Goal: Information Seeking & Learning: Learn about a topic

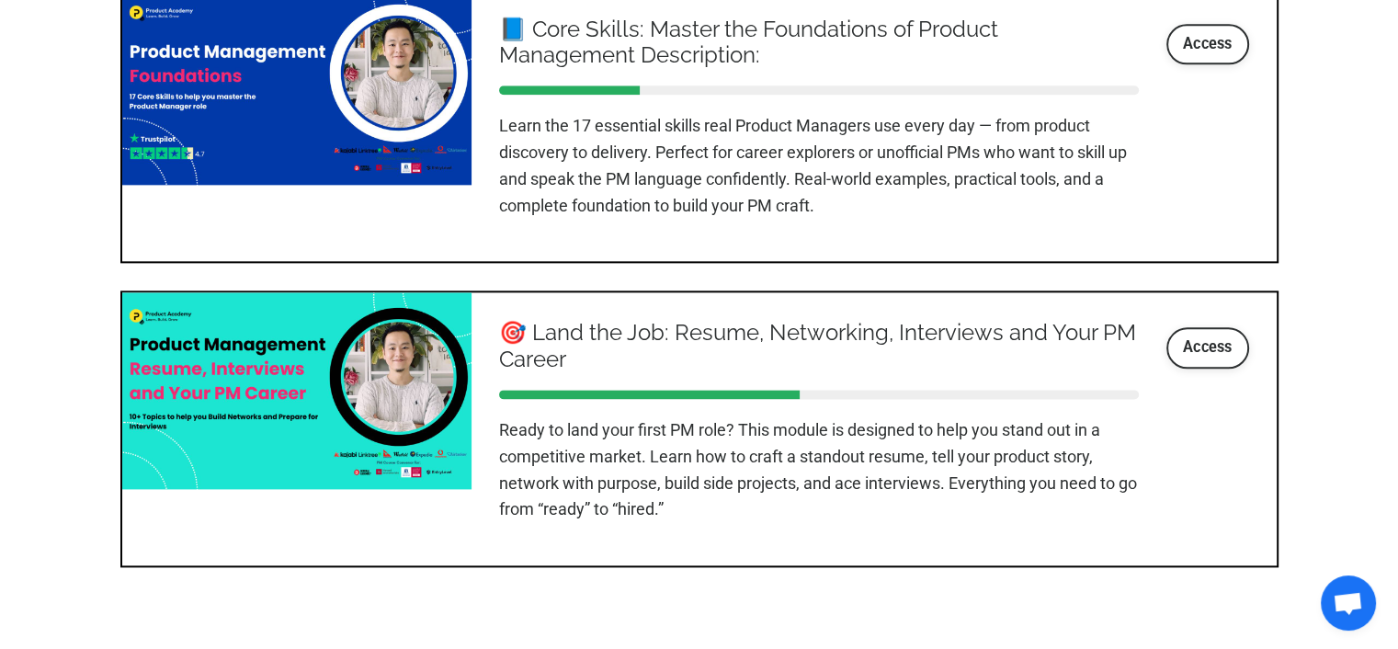
scroll to position [2298, 0]
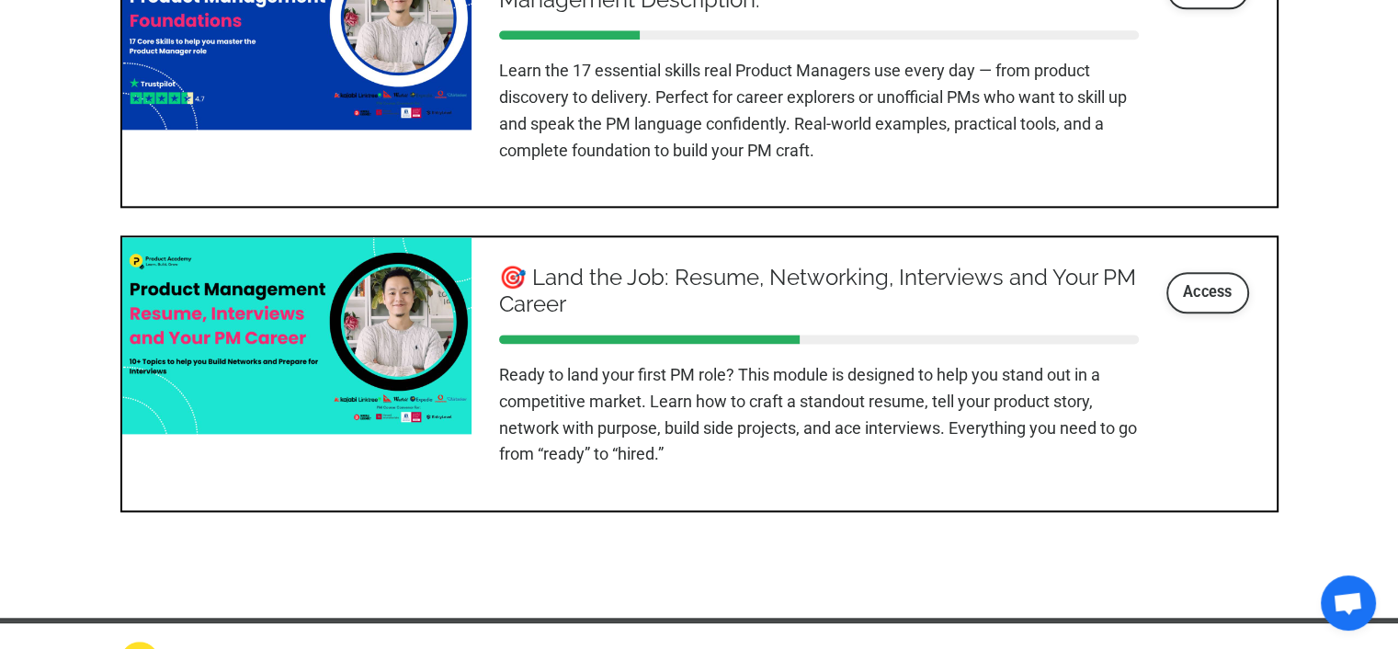
click at [1217, 313] on link "Access" at bounding box center [1208, 292] width 83 height 40
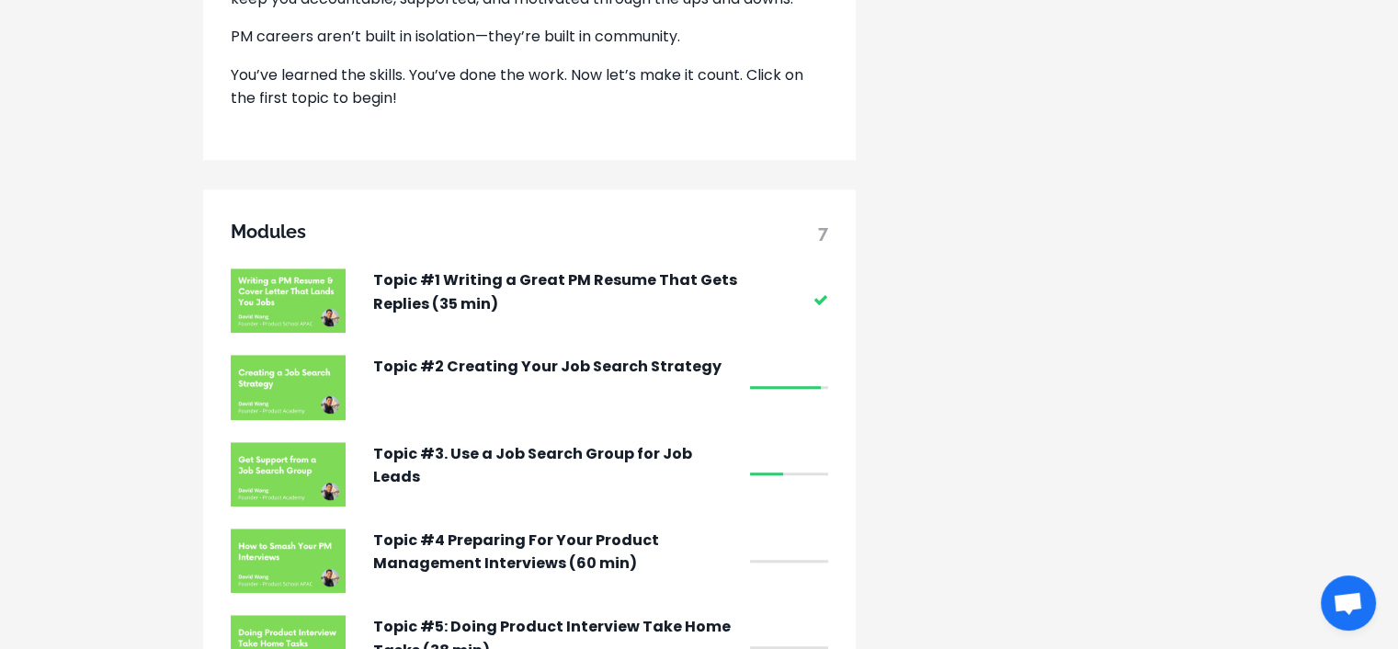
scroll to position [1471, 0]
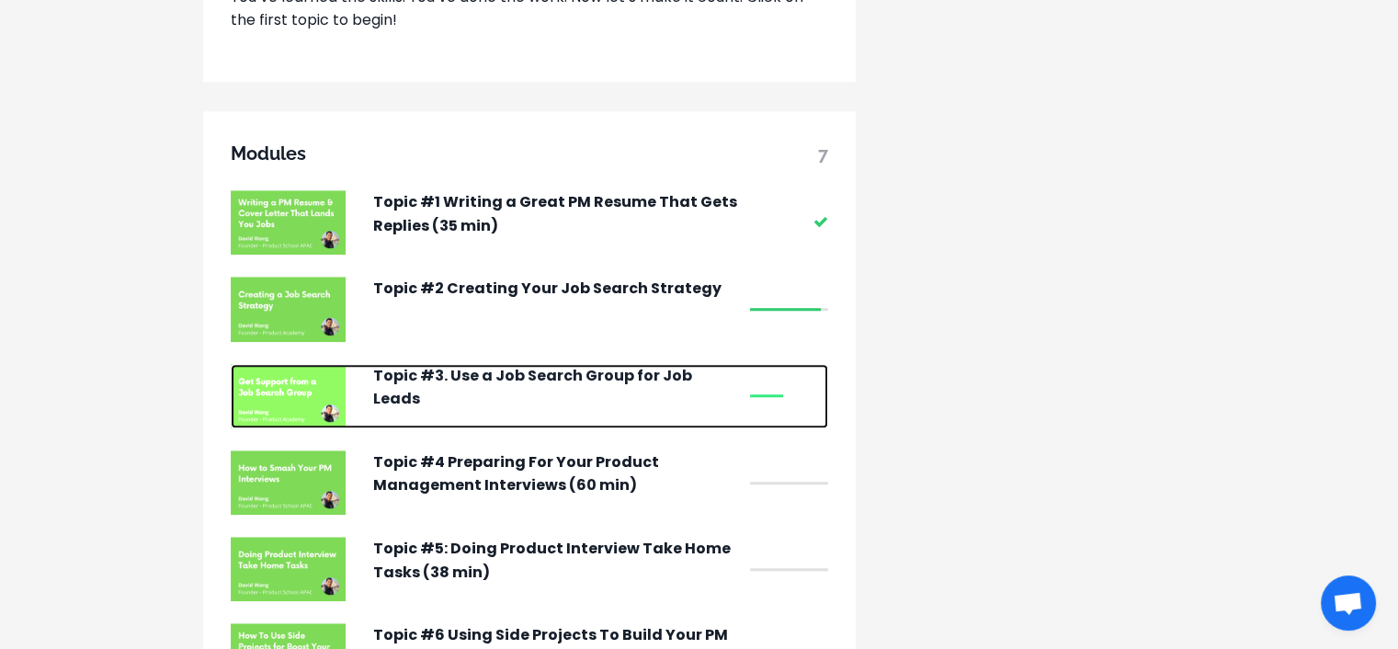
click at [701, 396] on p "Topic #3. Use a Job Search Group for Job Leads" at bounding box center [557, 387] width 368 height 47
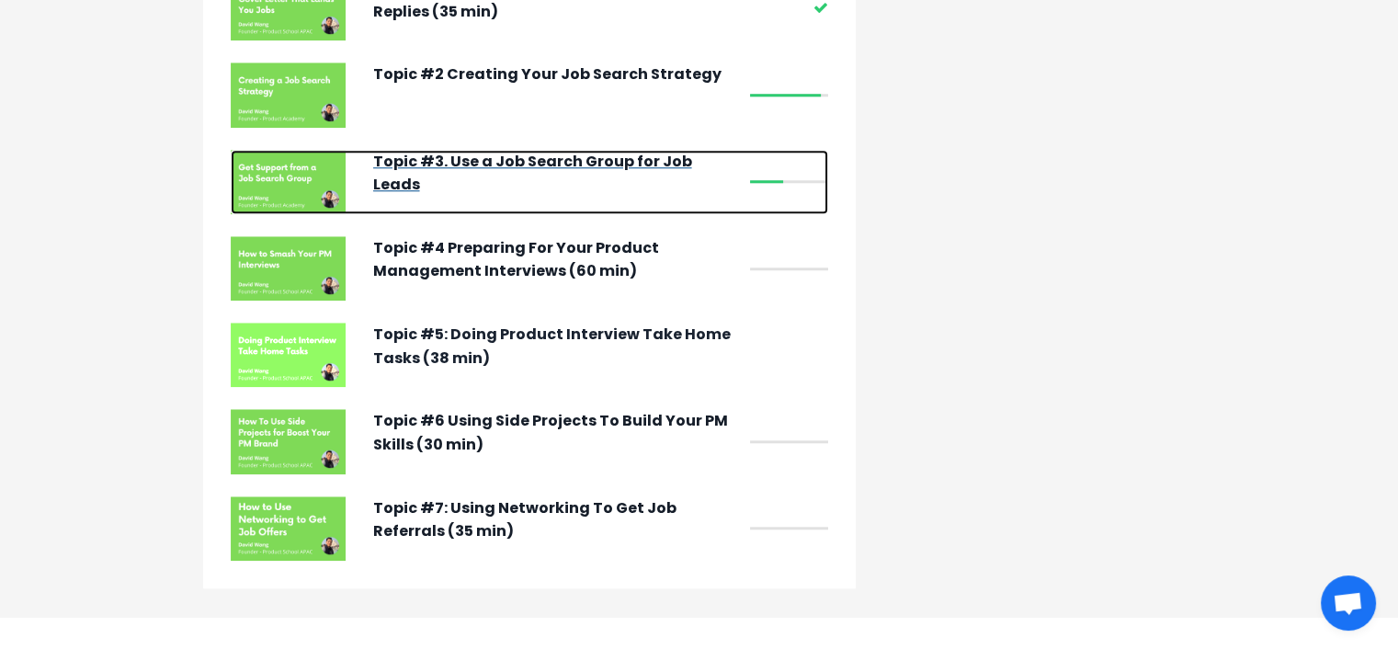
scroll to position [1655, 0]
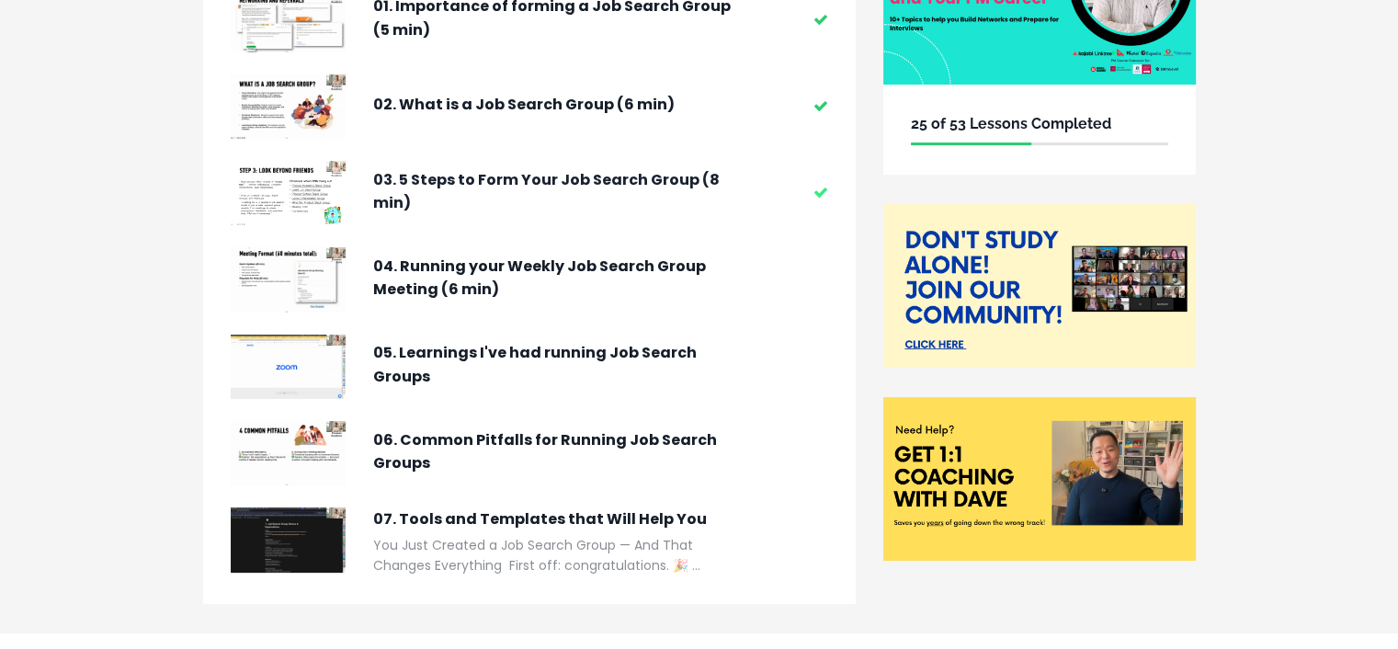
scroll to position [162, 0]
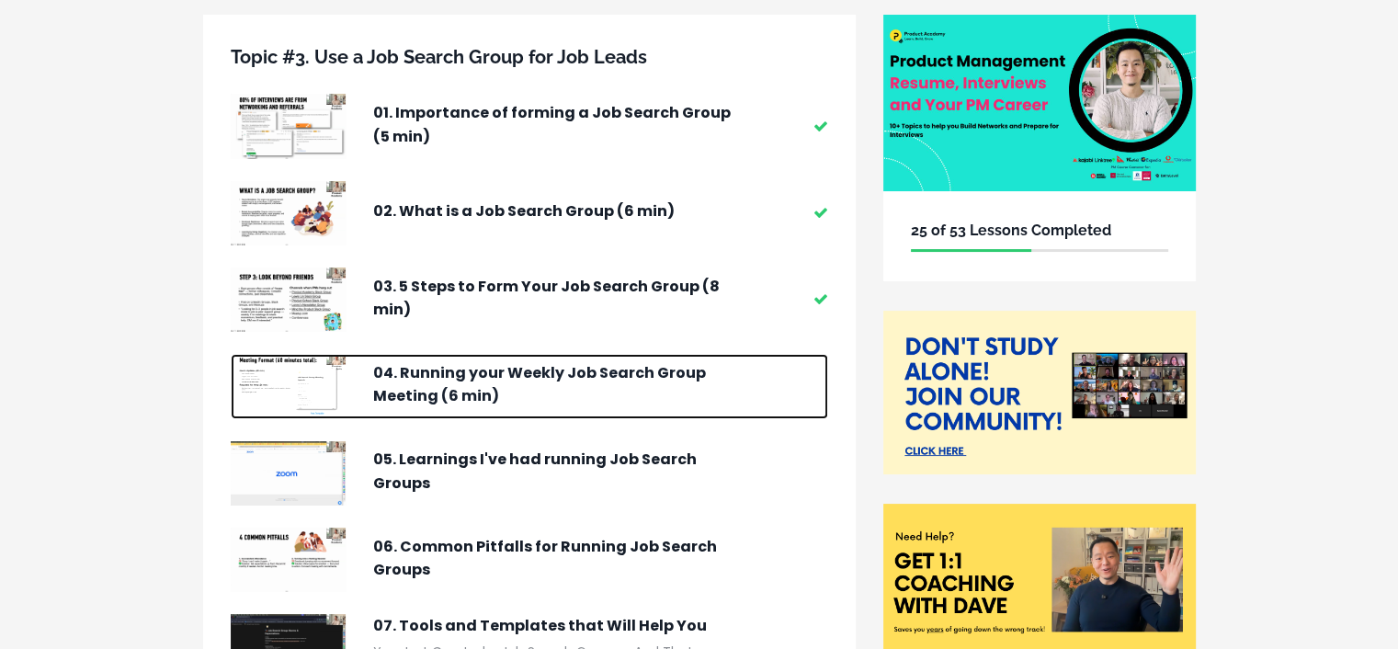
click at [558, 369] on p "04. Running your Weekly Job Search Group Meeting (6 min)" at bounding box center [557, 384] width 368 height 47
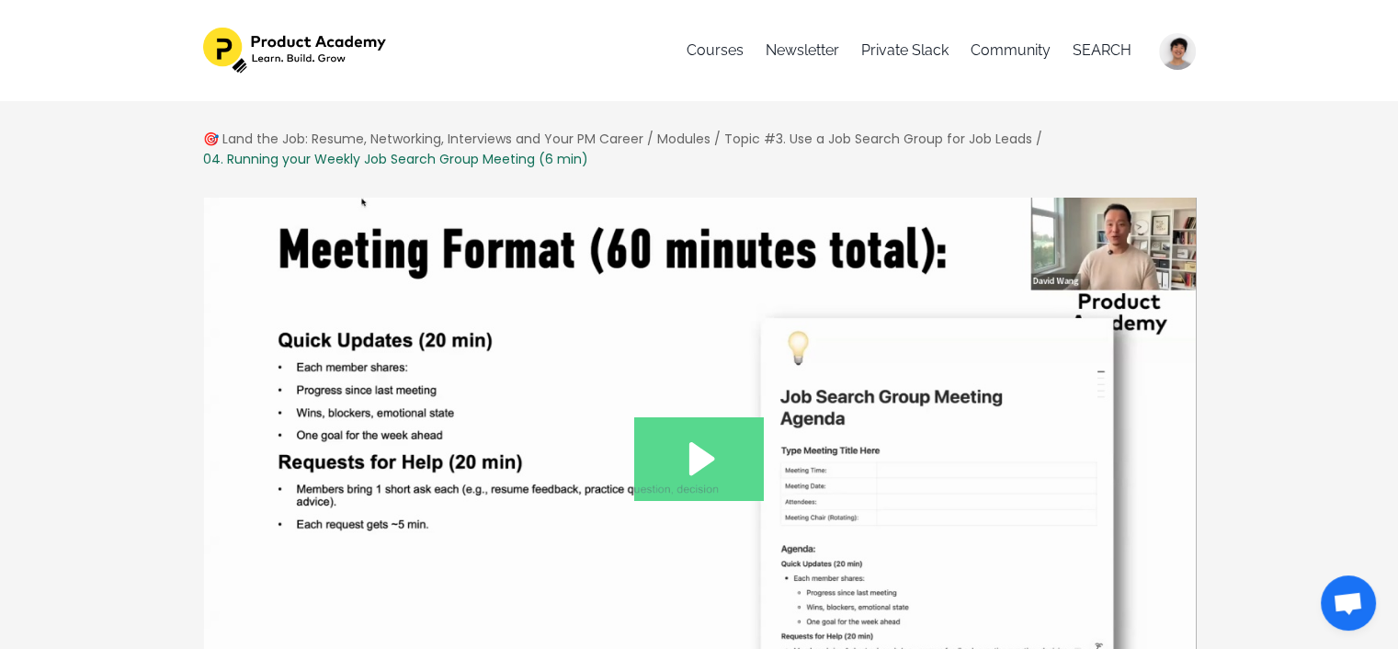
click at [751, 469] on icon "Play Video: file-uploads/sites/127338/video/f3eb474-40e8-f7fa-a7b0-dfc3846ef846…" at bounding box center [699, 458] width 130 height 83
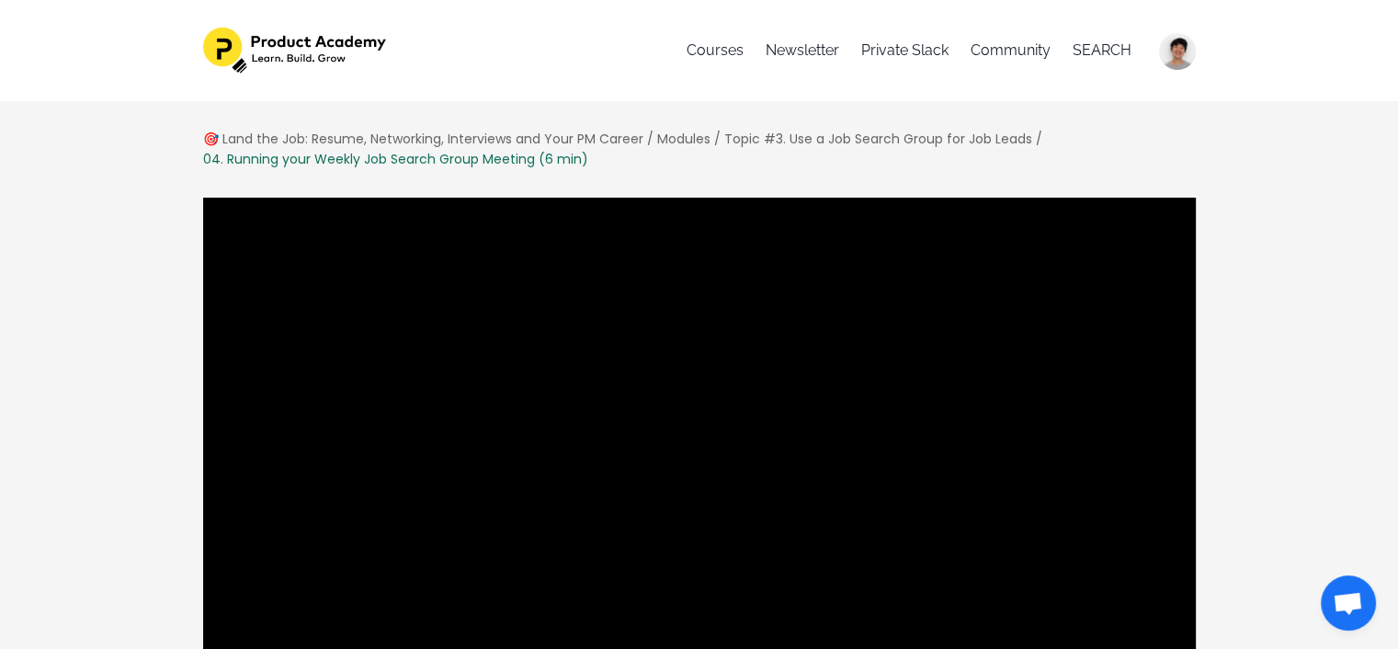
scroll to position [184, 0]
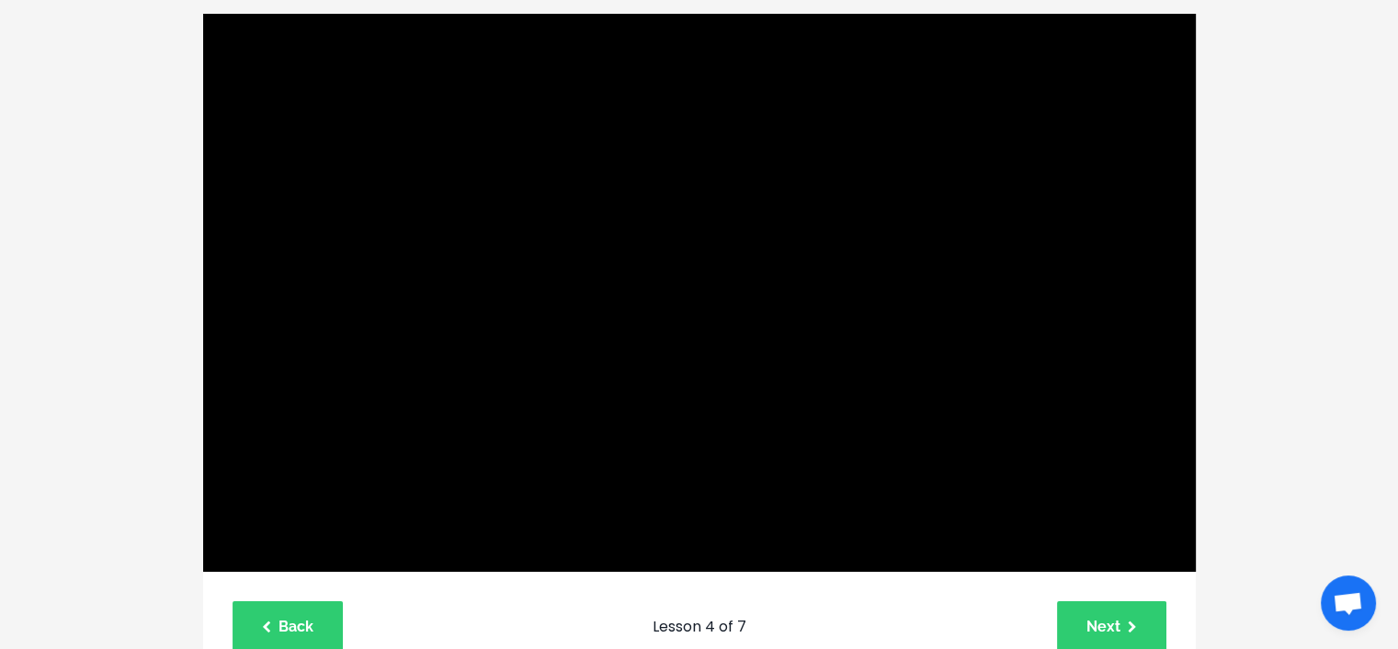
click at [25, 374] on div "🎯 Land the Job: Resume, Networking, Interviews and Your PM Career / Modules / T…" at bounding box center [699, 615] width 1398 height 1396
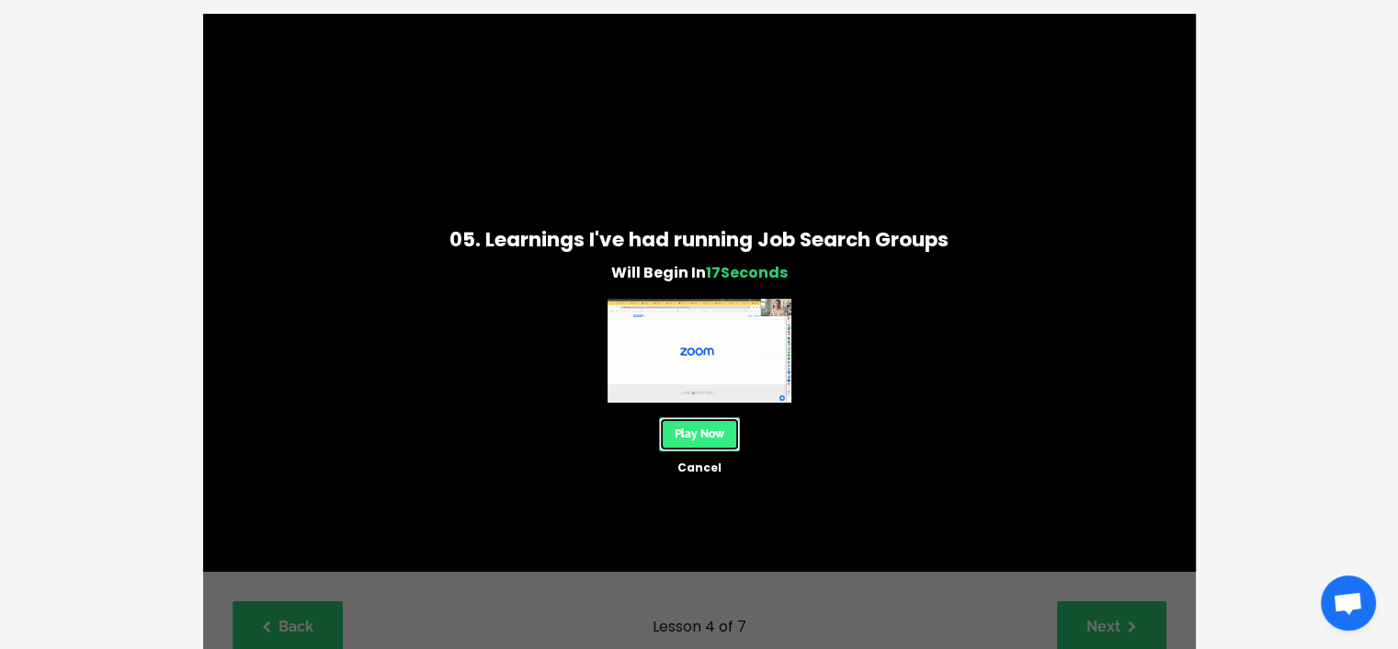
click at [720, 431] on link "Play Now" at bounding box center [699, 434] width 81 height 34
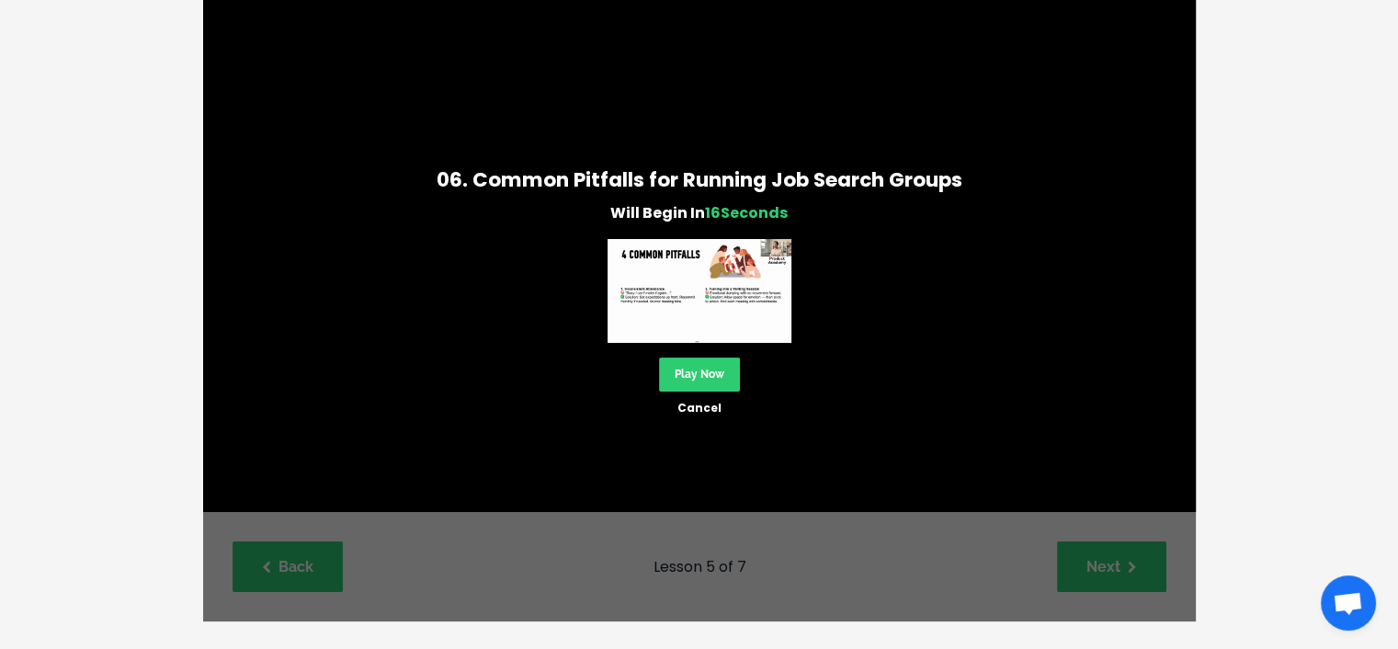
scroll to position [276, 0]
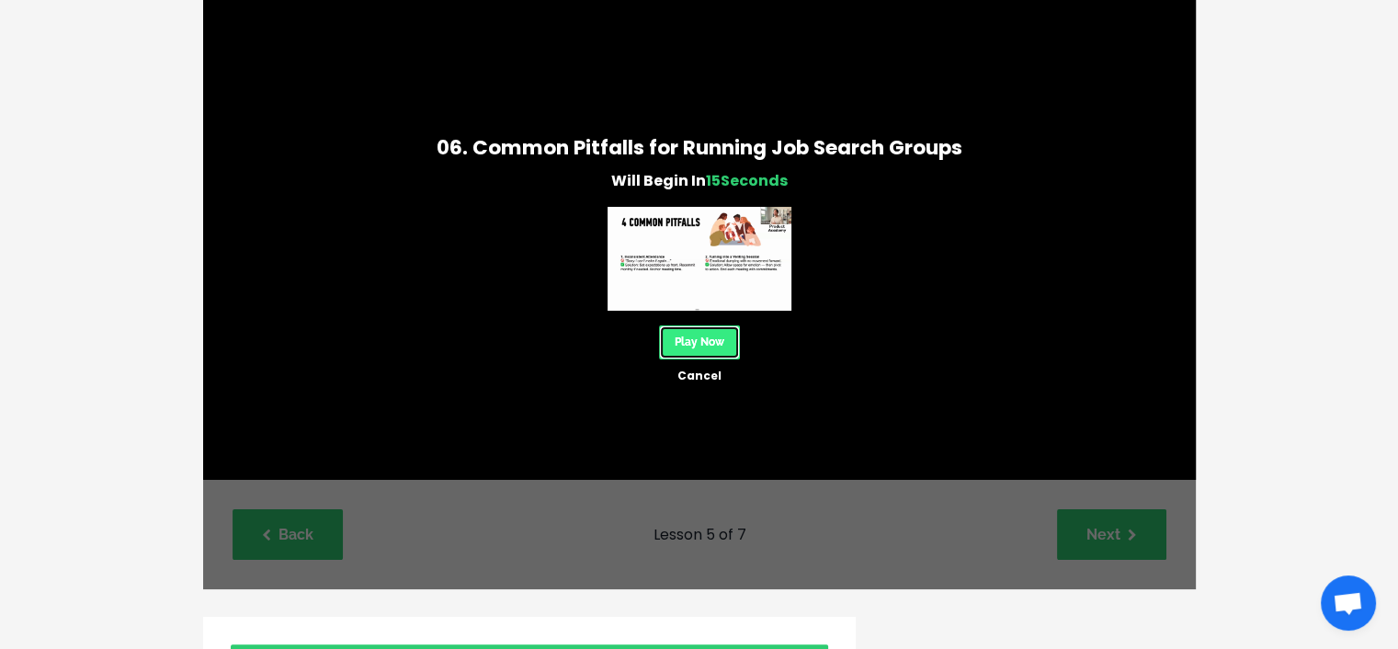
click at [691, 343] on link "Play Now" at bounding box center [699, 342] width 81 height 34
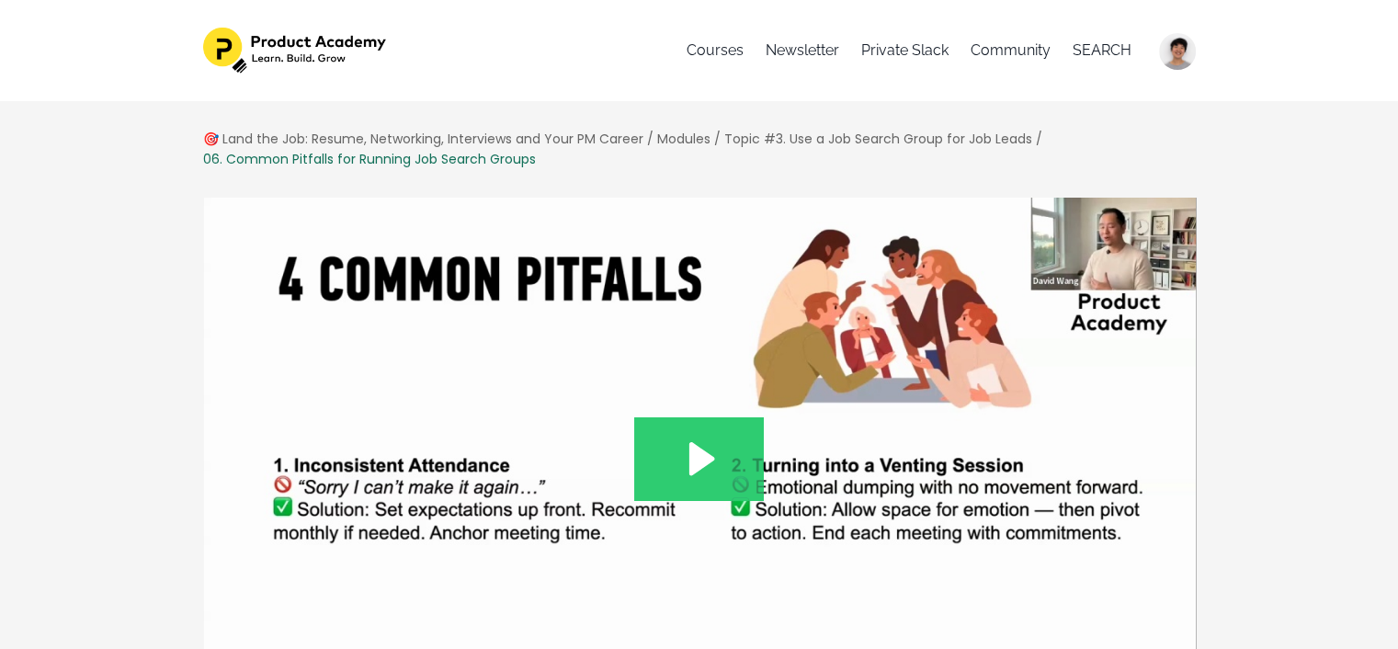
click at [749, 450] on icon "Play Video: file-uploads/sites/127338/video/42c6cf-b0bb-6d82-e8bc-88e0204286__6…" at bounding box center [699, 458] width 130 height 83
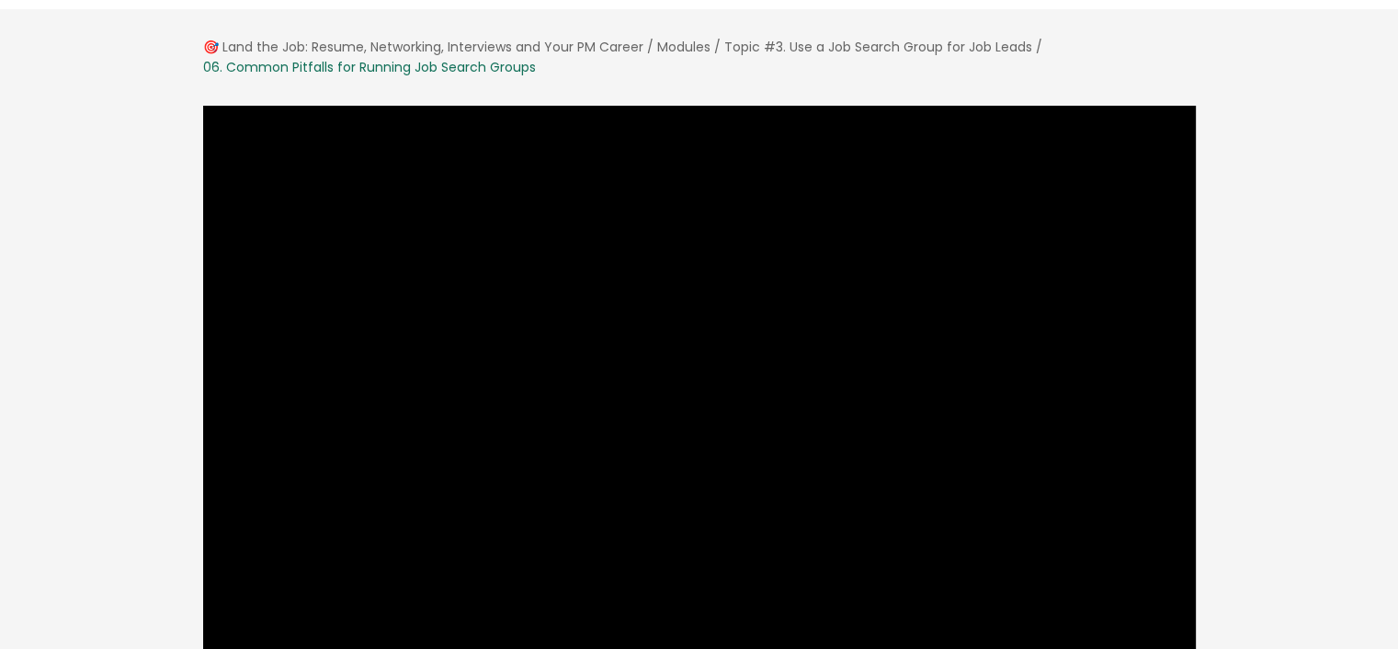
scroll to position [184, 0]
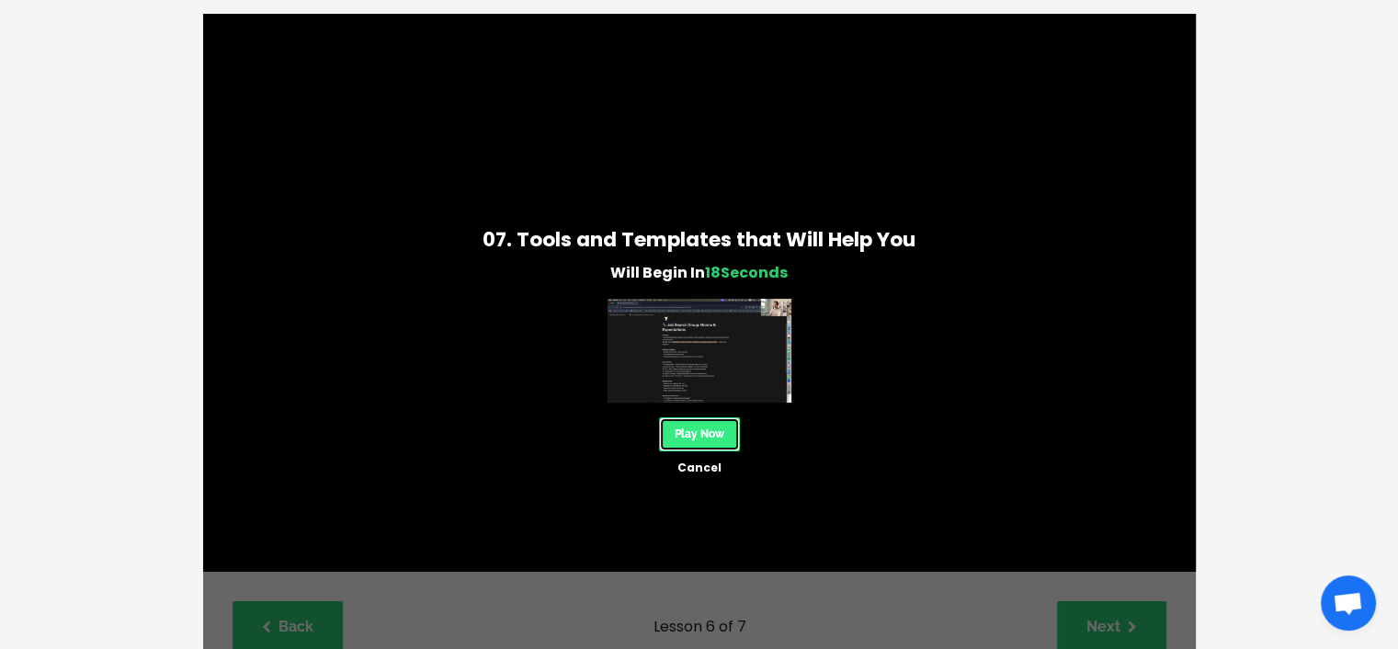
click at [699, 432] on link "Play Now" at bounding box center [699, 434] width 81 height 34
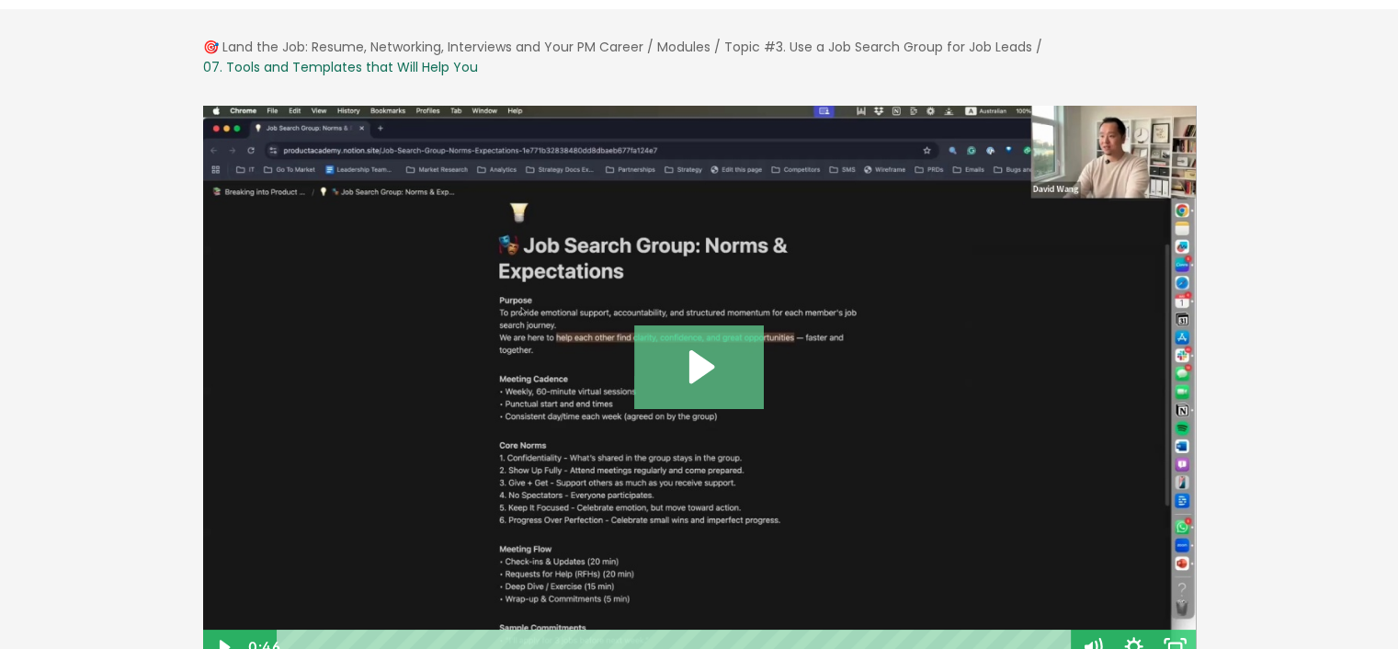
click at [743, 363] on icon "Play Video: file-uploads/sites/127338/video/884f1-050c-1e35-c8f8-38b40317c66__7…" at bounding box center [699, 366] width 130 height 83
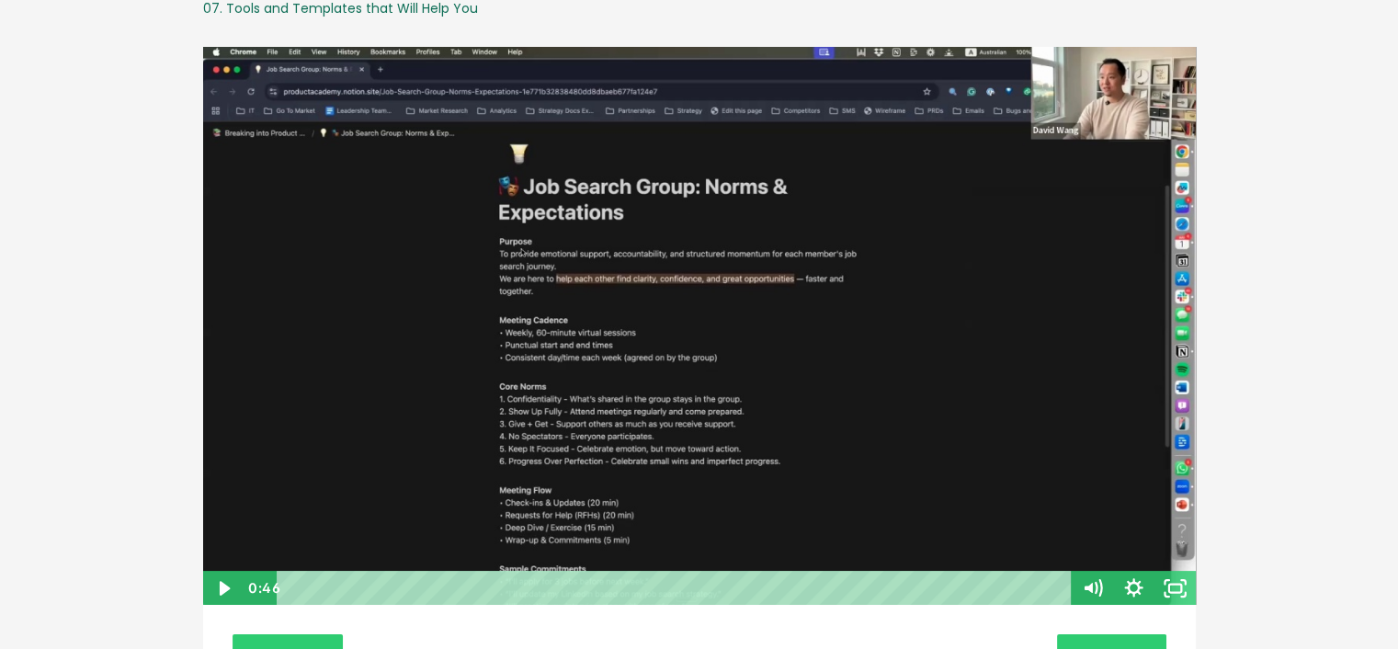
scroll to position [184, 0]
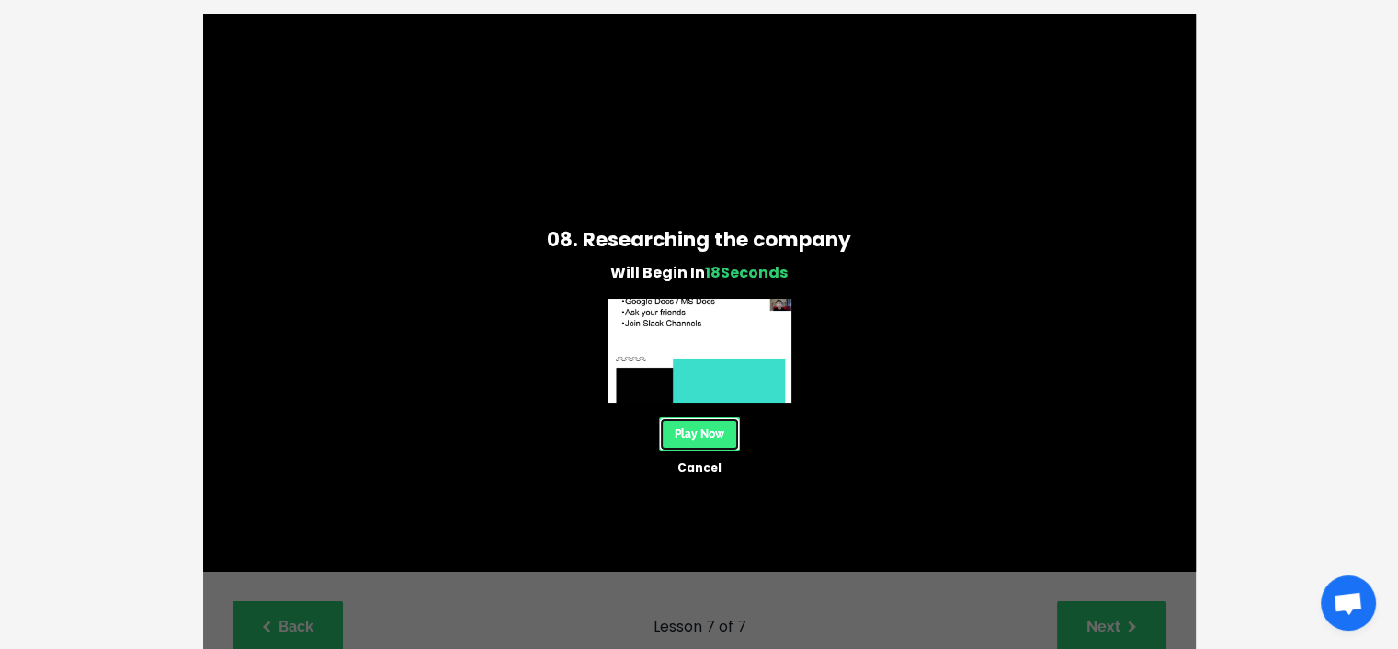
click at [709, 427] on link "Play Now" at bounding box center [699, 434] width 81 height 34
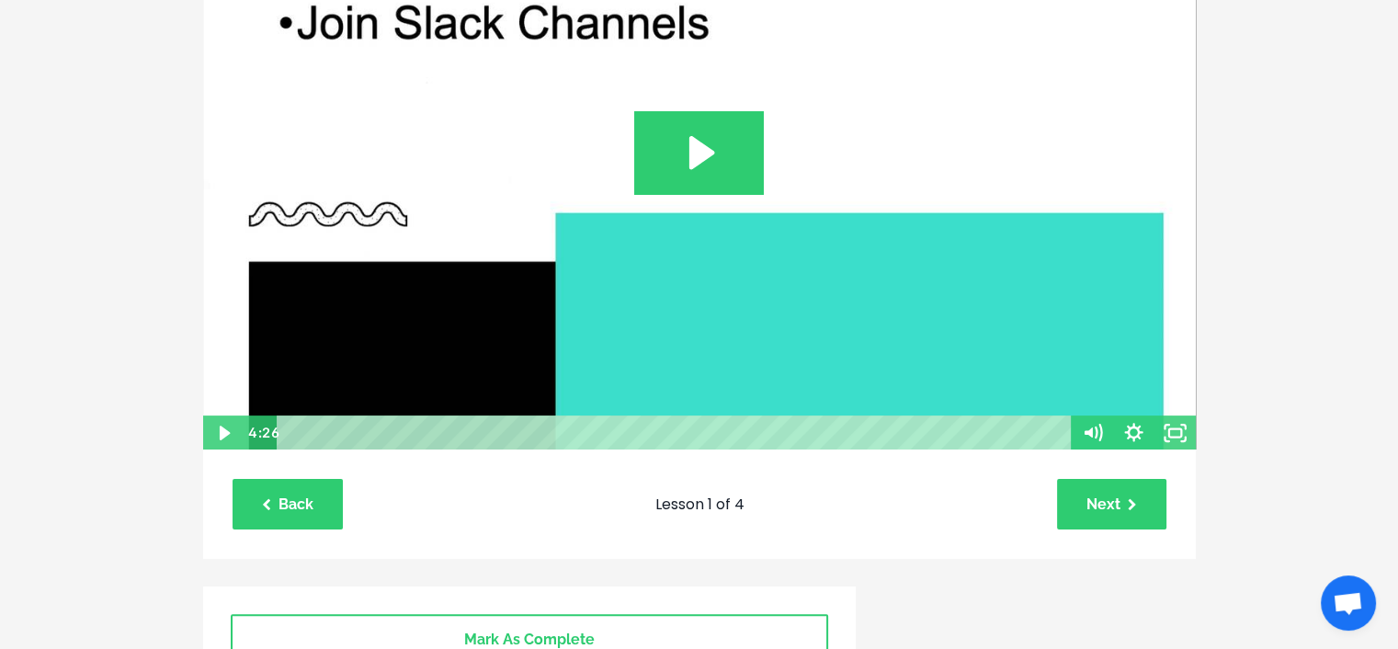
scroll to position [276, 0]
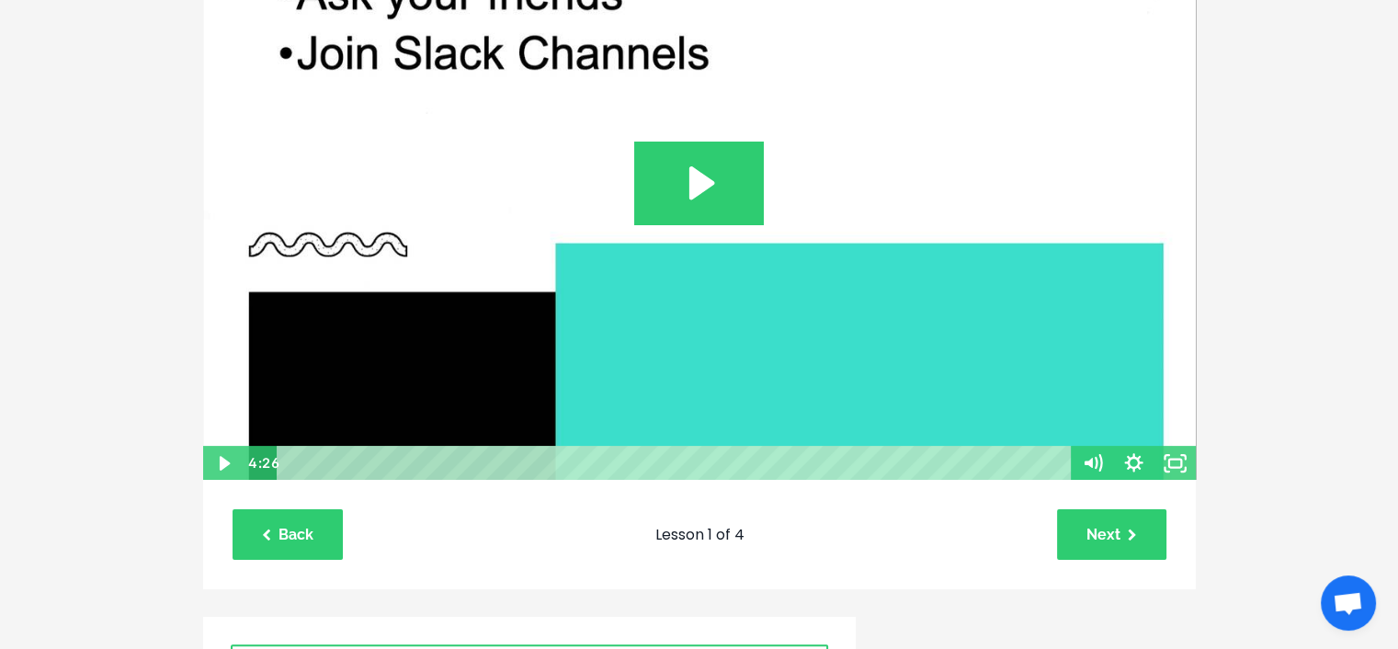
click at [710, 242] on img at bounding box center [699, 201] width 995 height 561
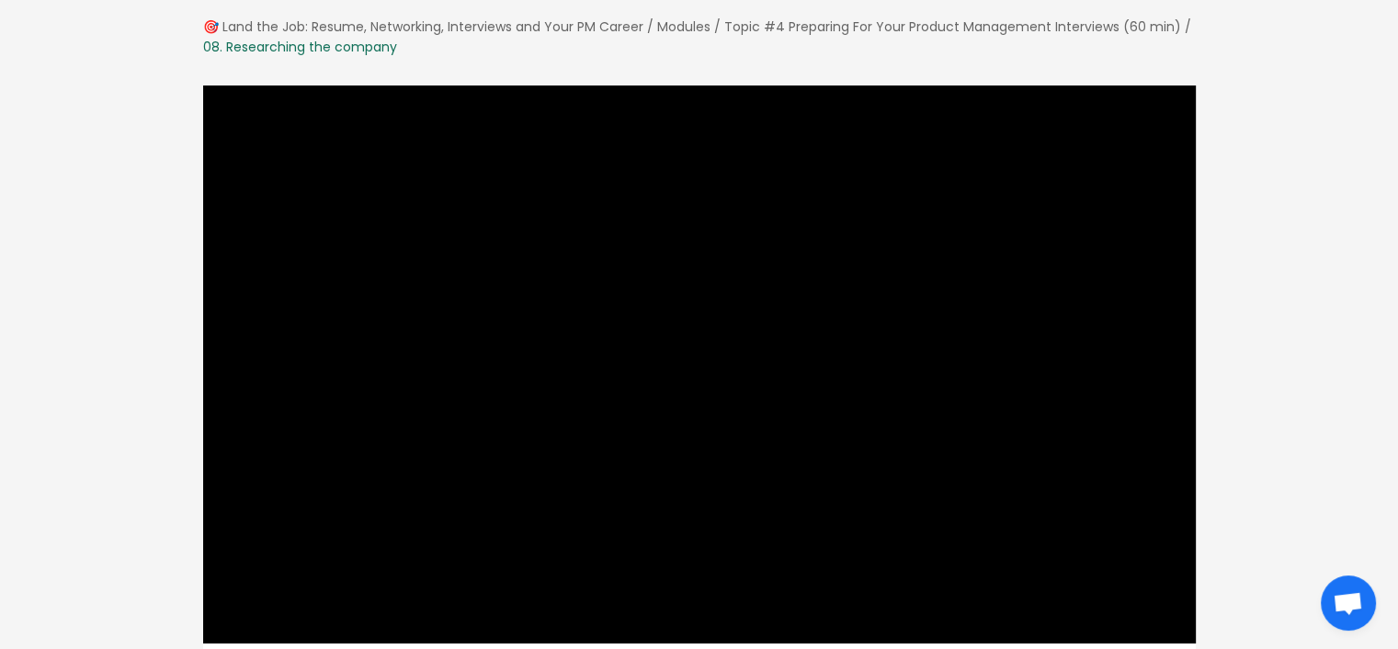
scroll to position [92, 0]
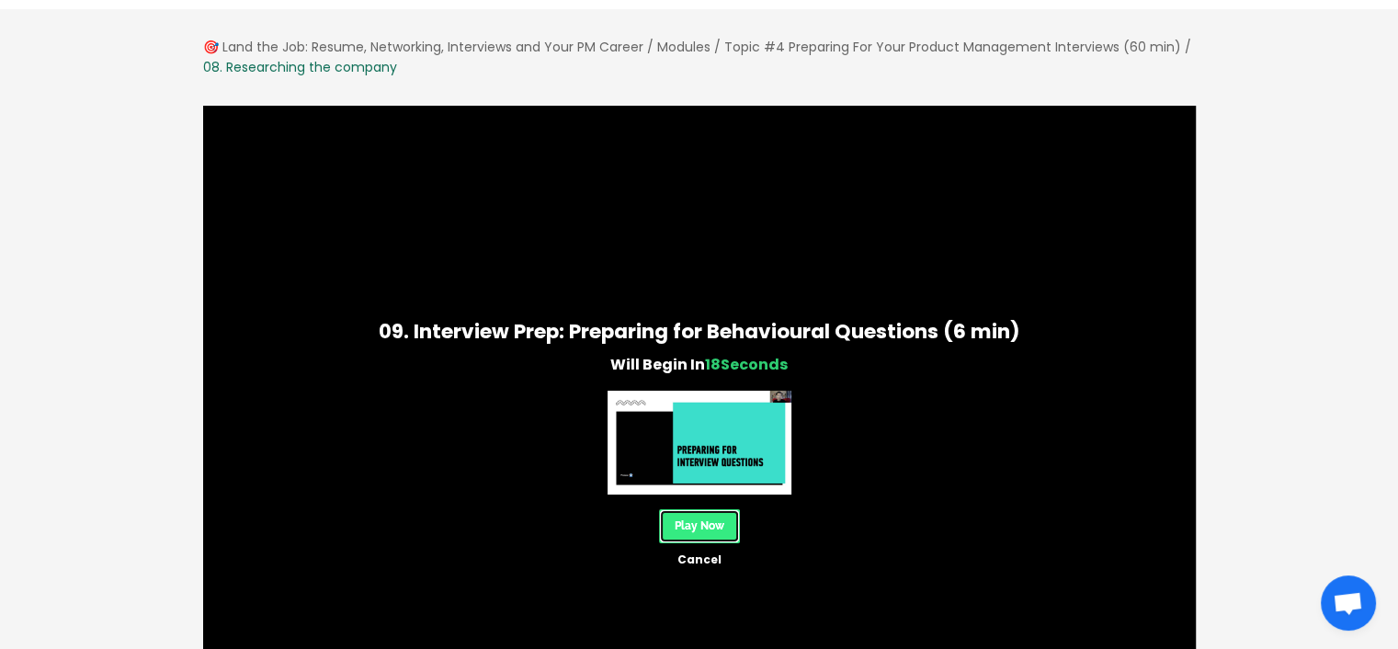
click at [689, 529] on link "Play Now" at bounding box center [699, 526] width 81 height 34
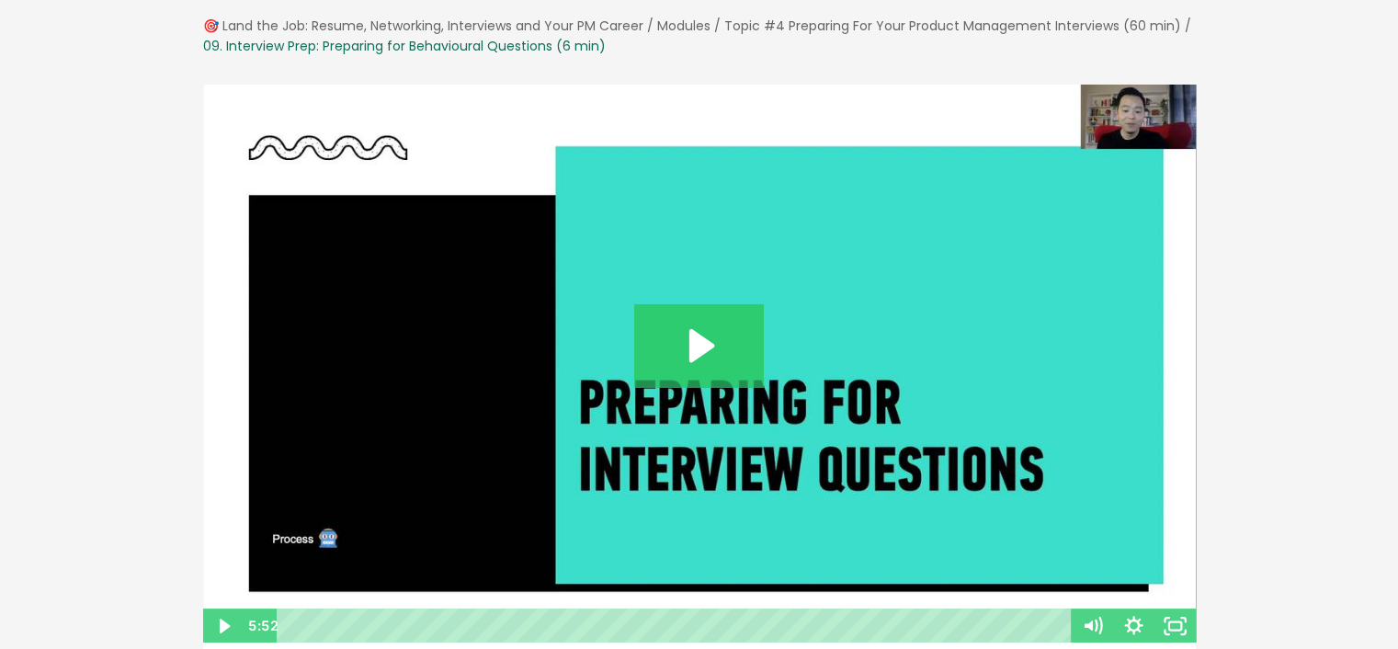
scroll to position [184, 0]
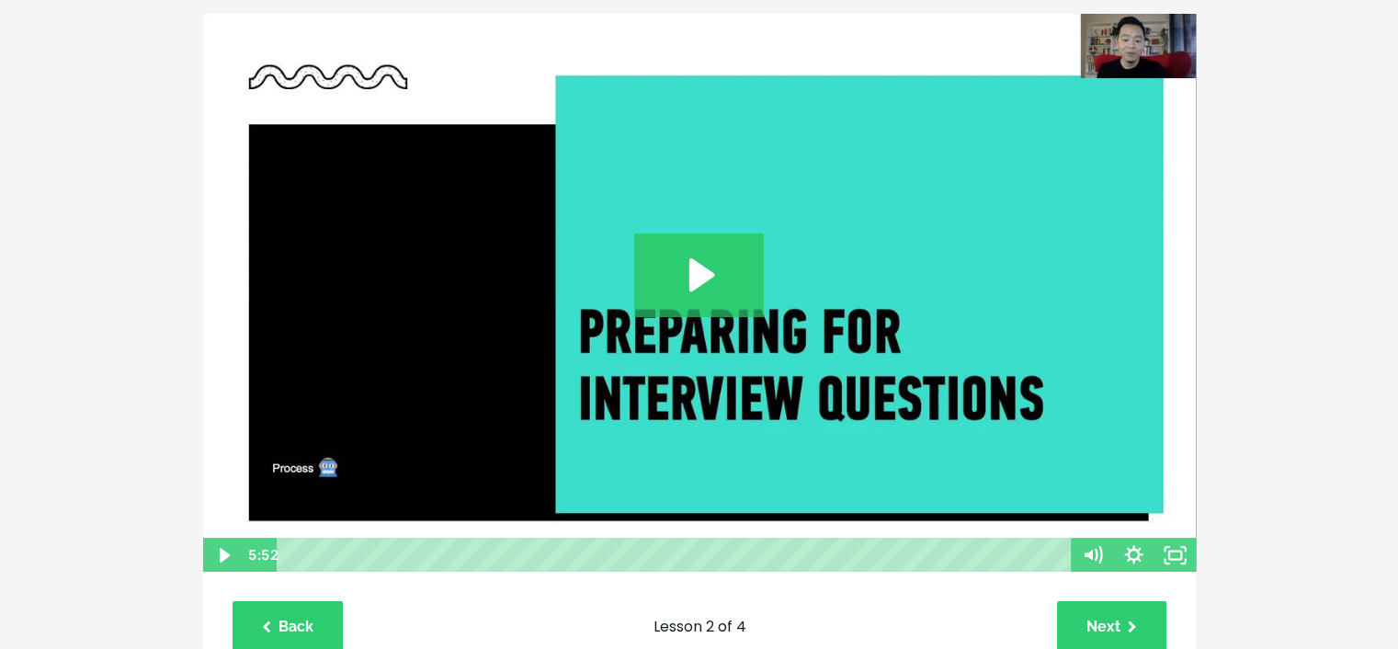
click at [757, 337] on img at bounding box center [699, 293] width 995 height 561
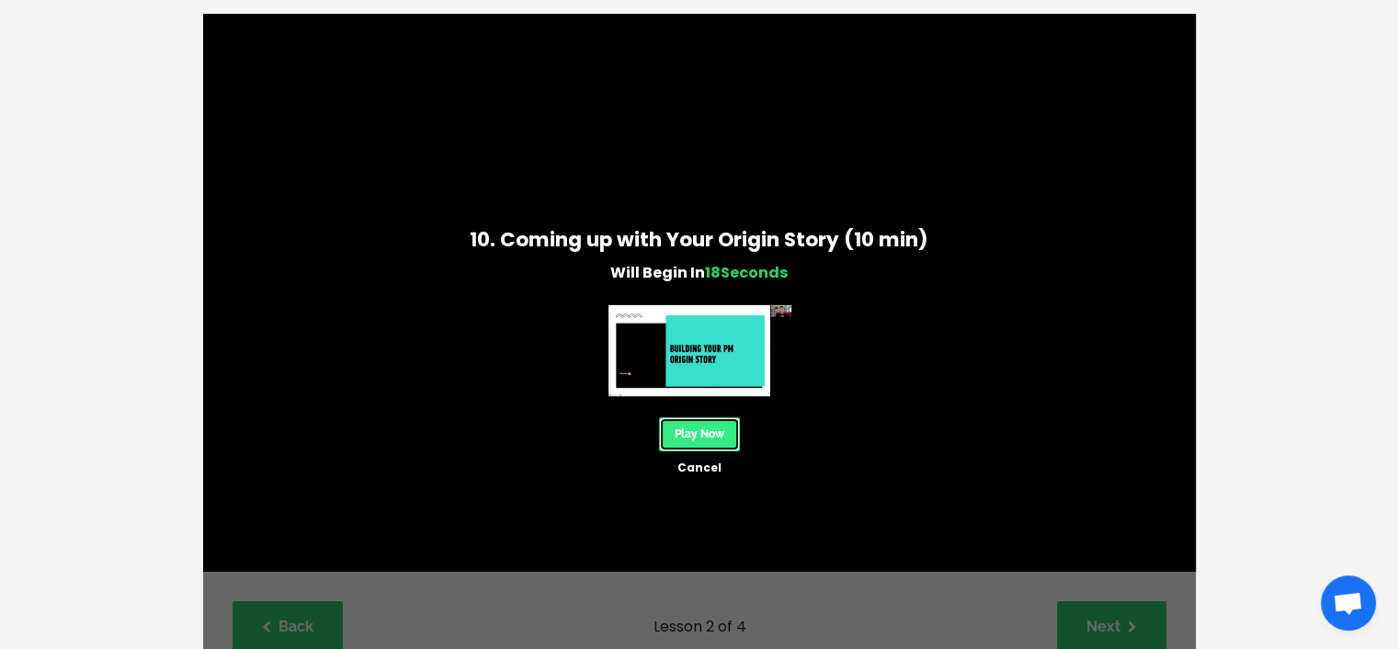
click at [717, 434] on link "Play Now" at bounding box center [699, 434] width 81 height 34
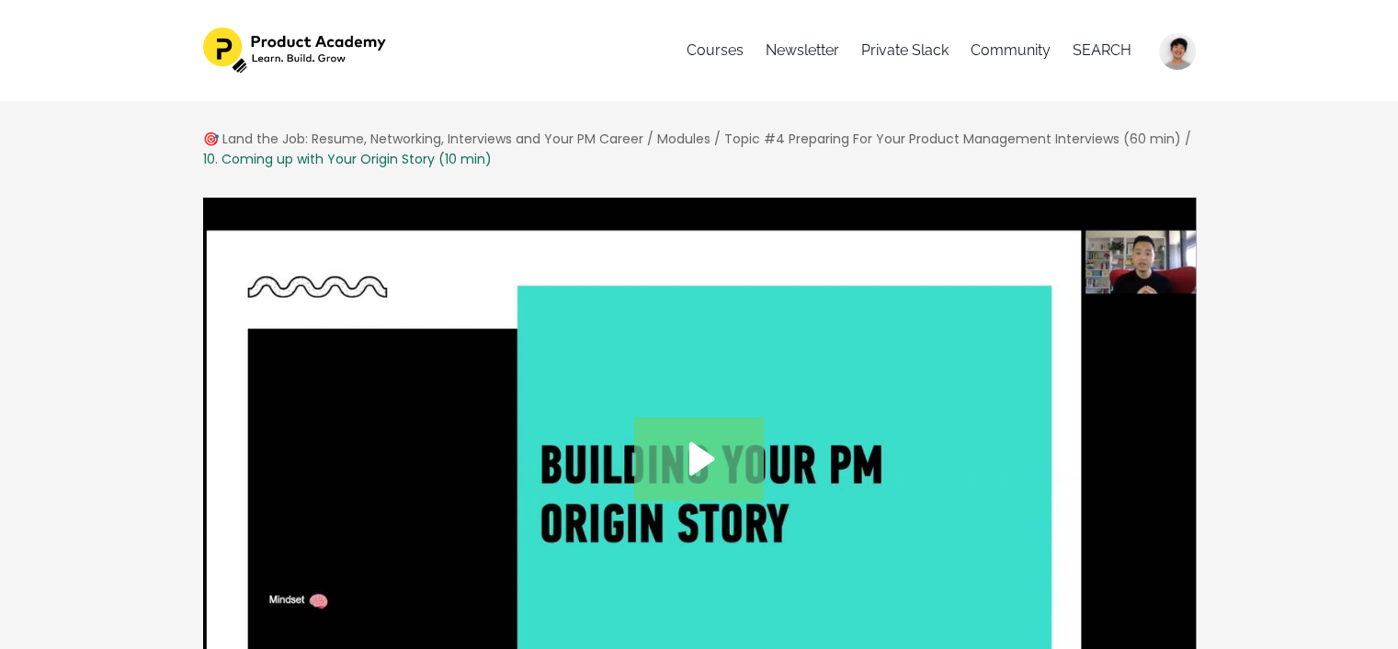
click at [708, 488] on icon "Play Video: /sites/127338/video/e2829c34-072b-4e37-8a91-982e80f4c34b.mp4" at bounding box center [699, 458] width 130 height 83
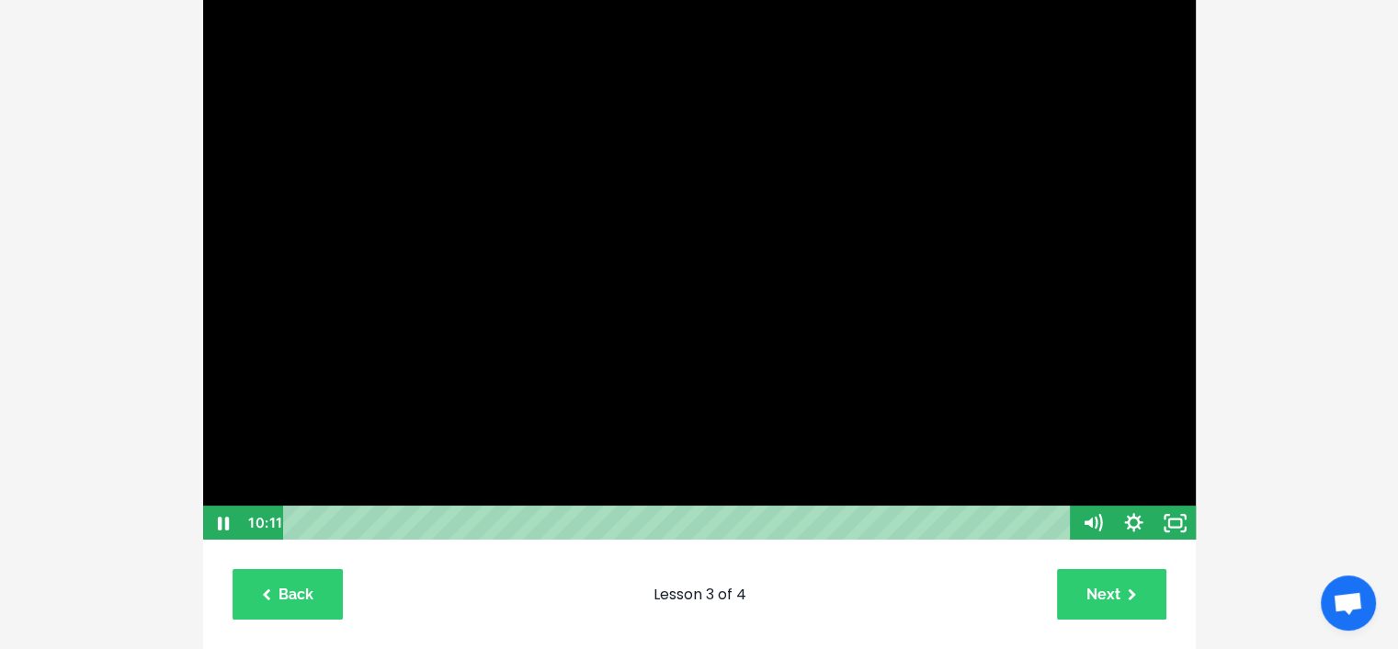
scroll to position [184, 0]
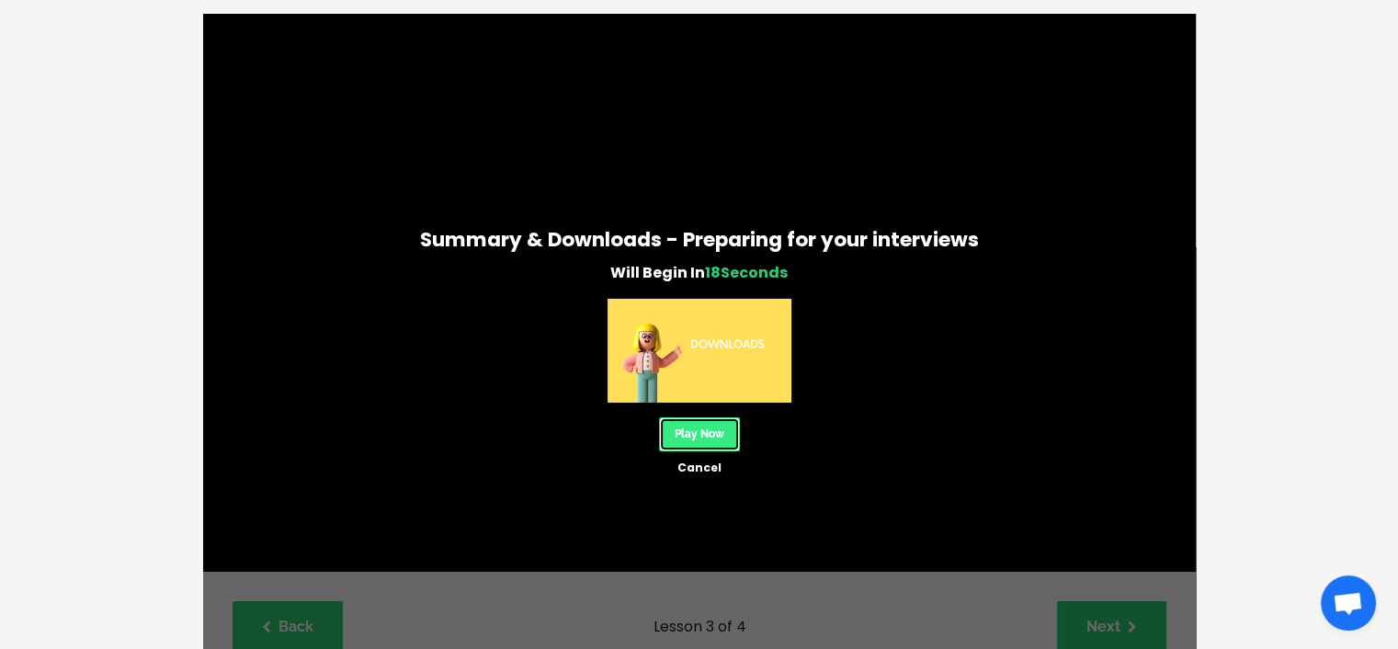
click at [690, 433] on link "Play Now" at bounding box center [699, 434] width 81 height 34
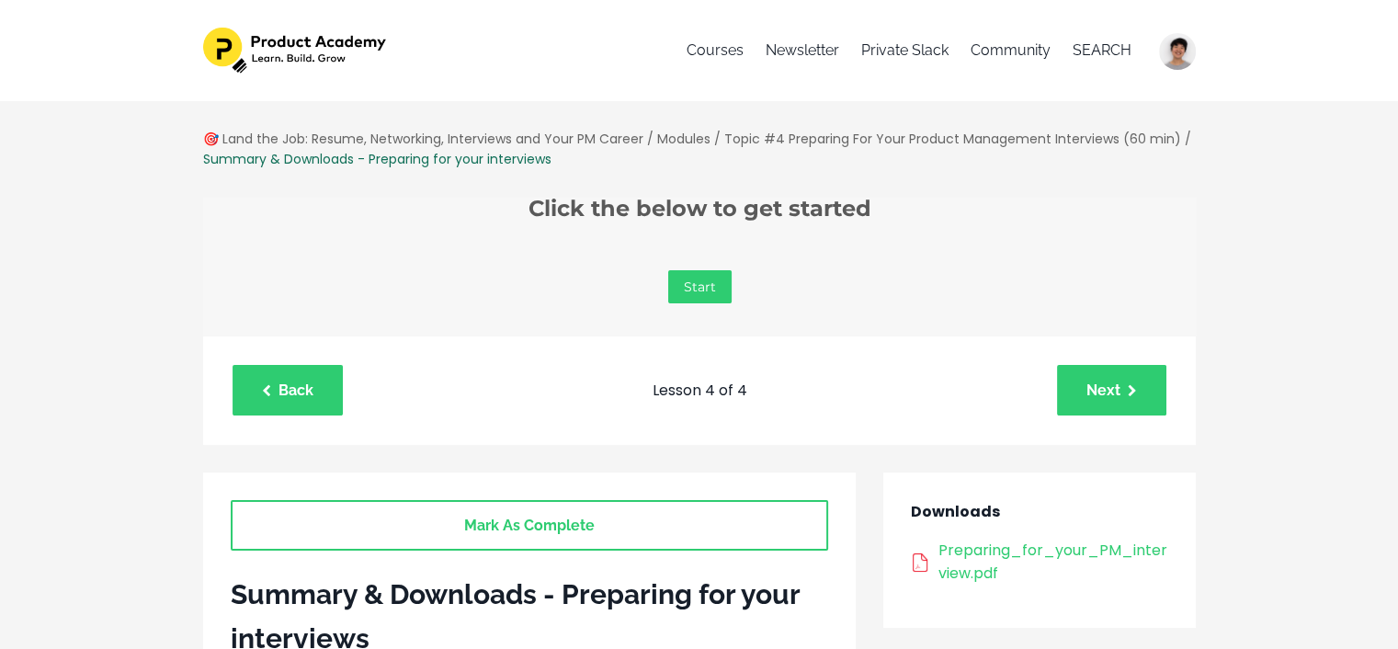
scroll to position [368, 0]
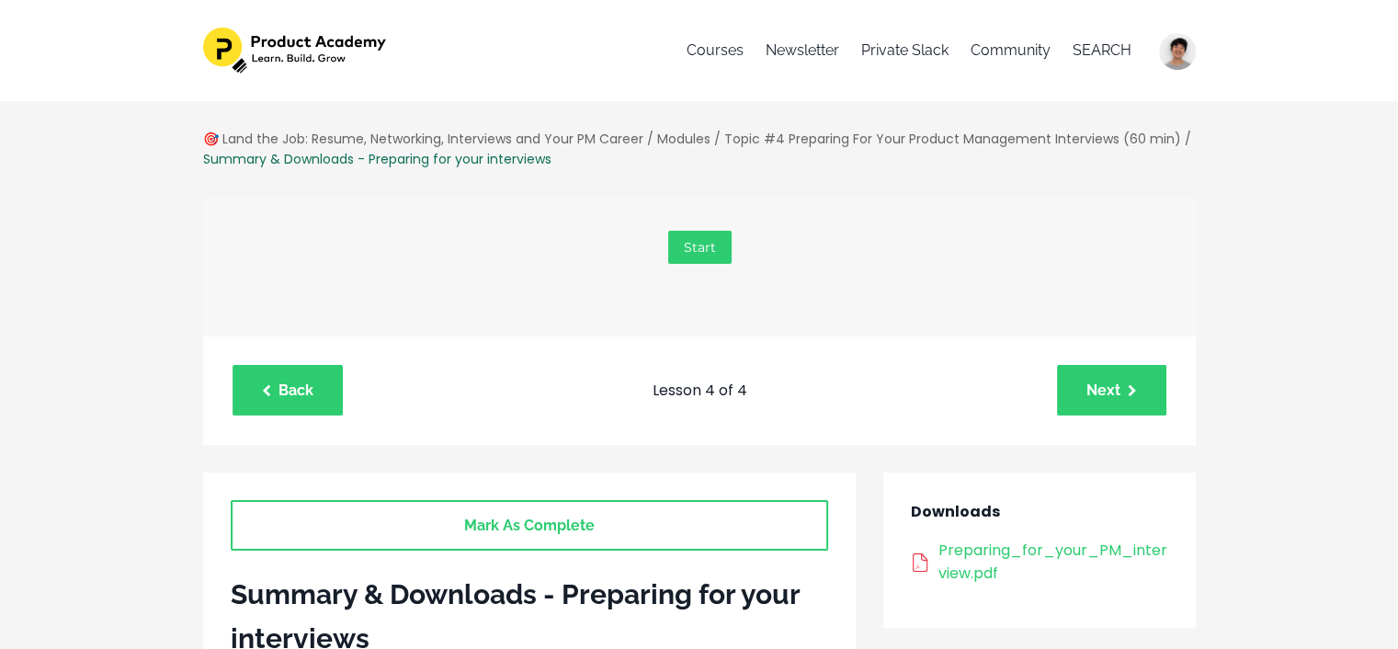
click at [706, 251] on link "Start" at bounding box center [698, 246] width 63 height 33
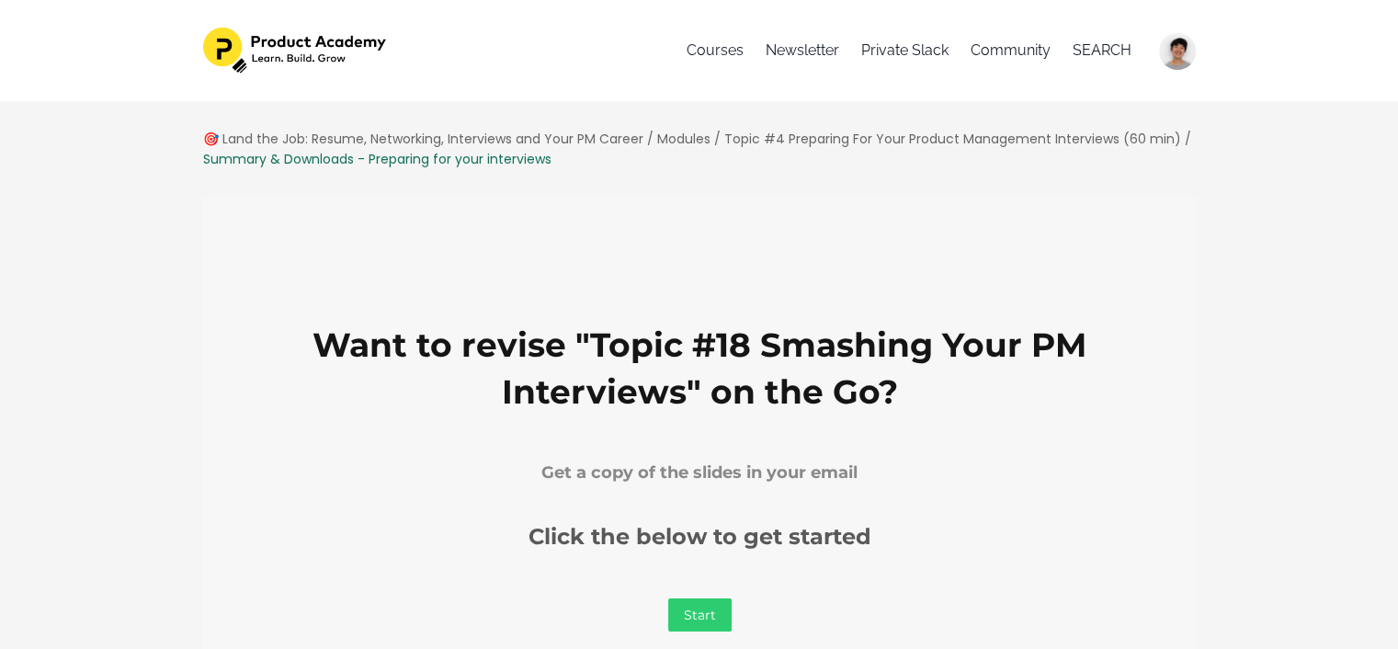
scroll to position [0, 0]
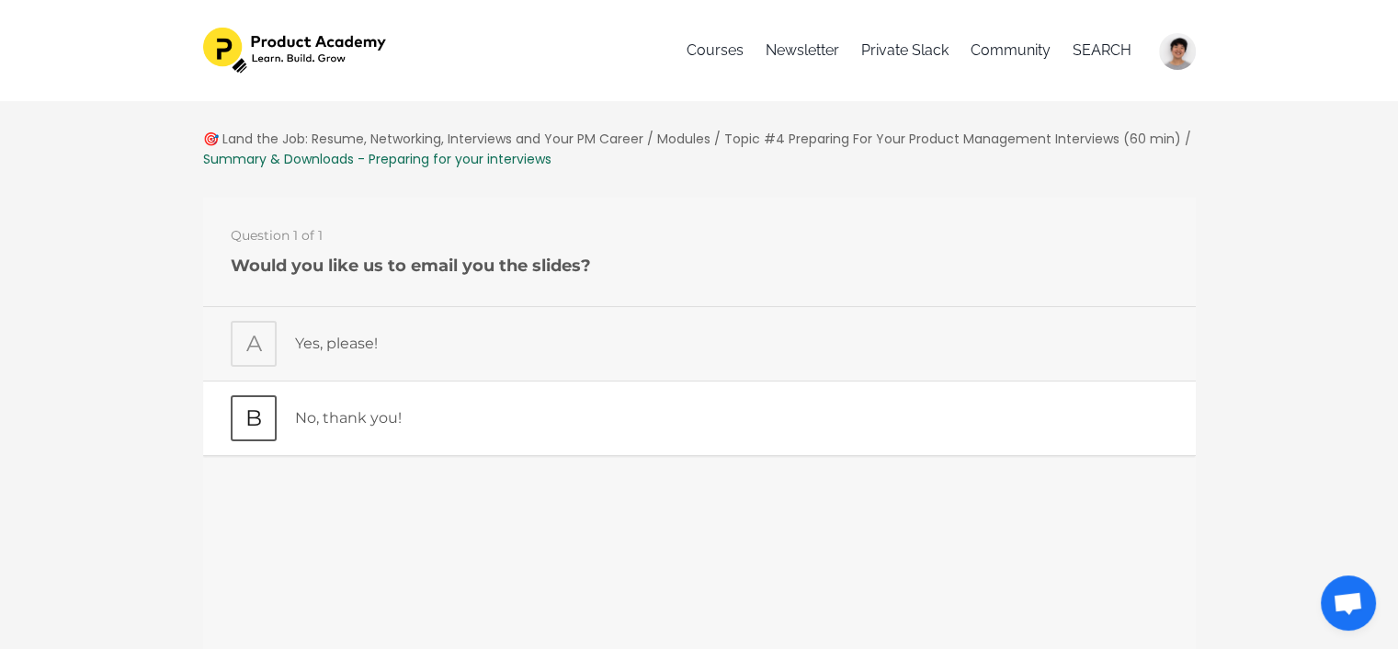
click at [359, 426] on p "No, thank you!" at bounding box center [730, 417] width 873 height 24
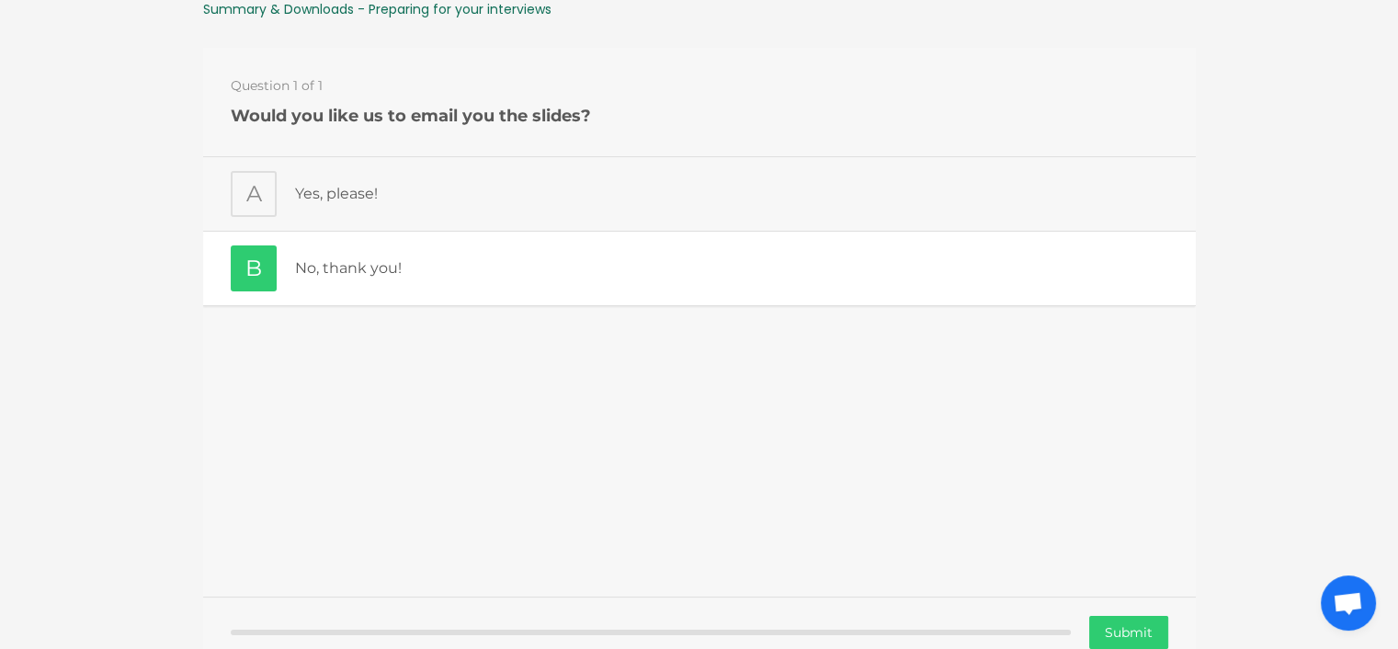
scroll to position [184, 0]
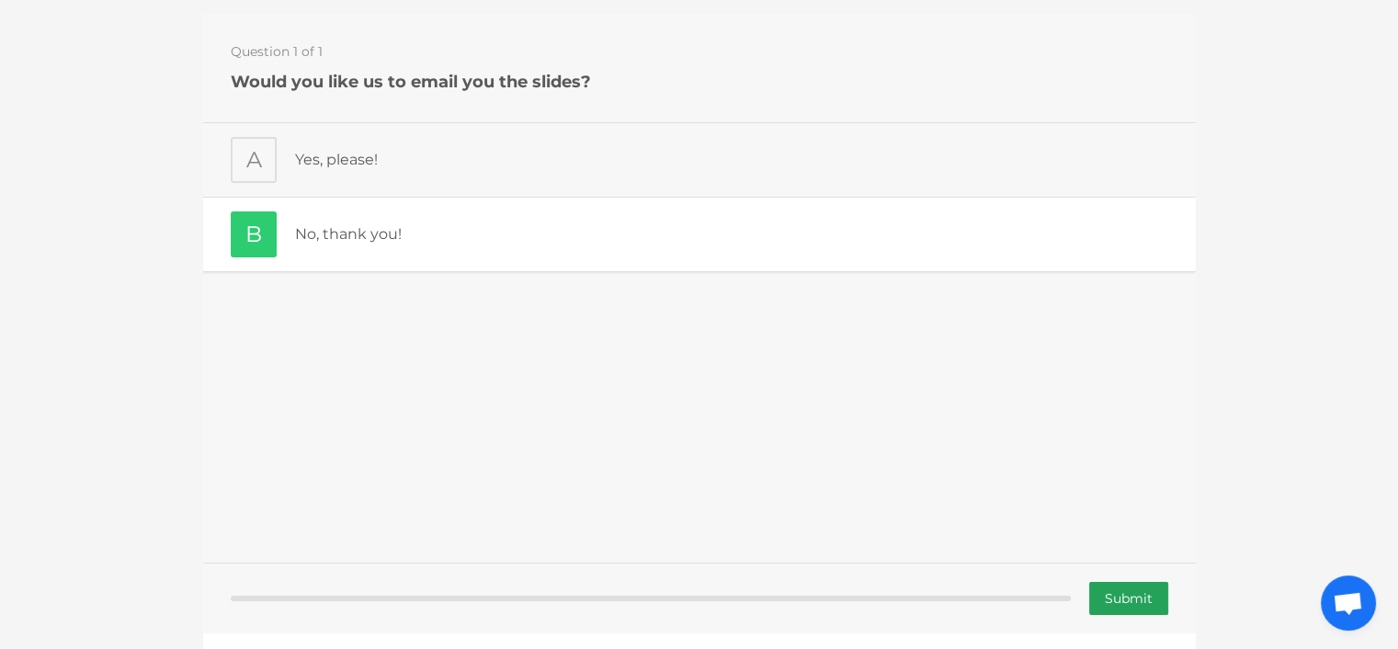
click at [1125, 602] on input "Submit" at bounding box center [1127, 597] width 79 height 33
type input "Submitting"
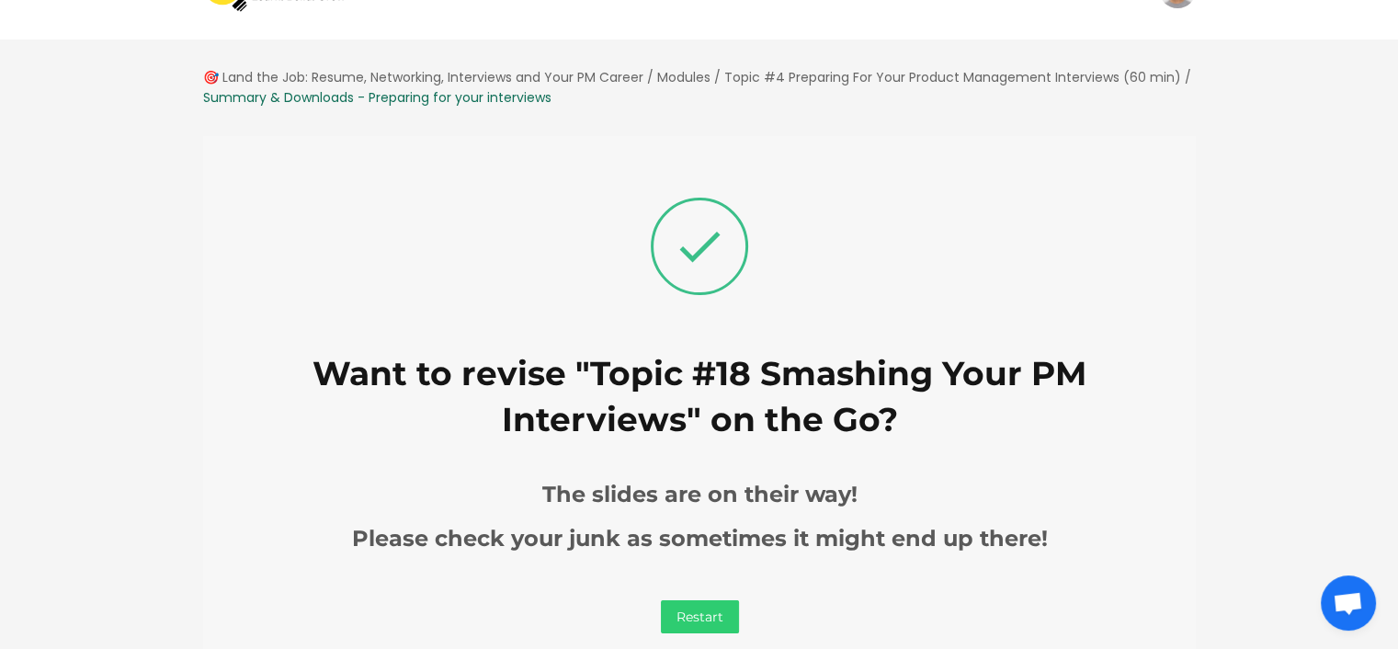
scroll to position [613, 0]
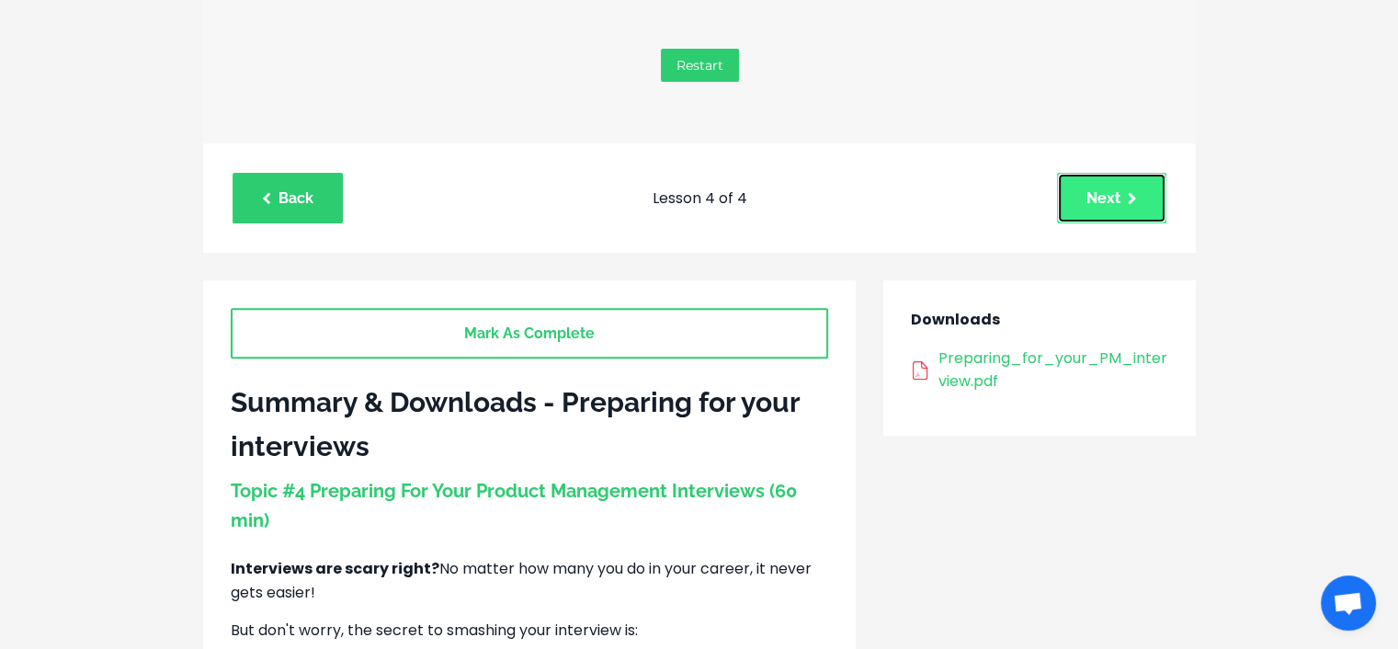
click at [1117, 181] on link "Next" at bounding box center [1111, 198] width 109 height 51
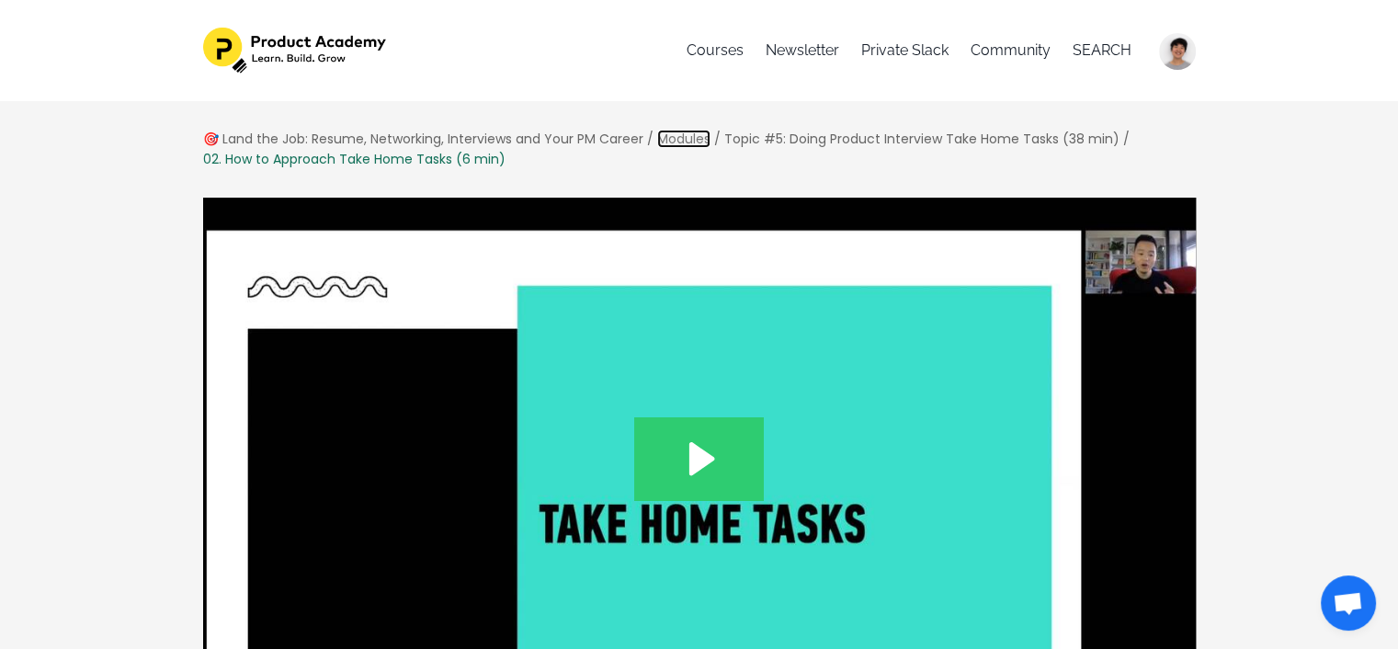
click at [695, 135] on link "Modules" at bounding box center [683, 139] width 53 height 18
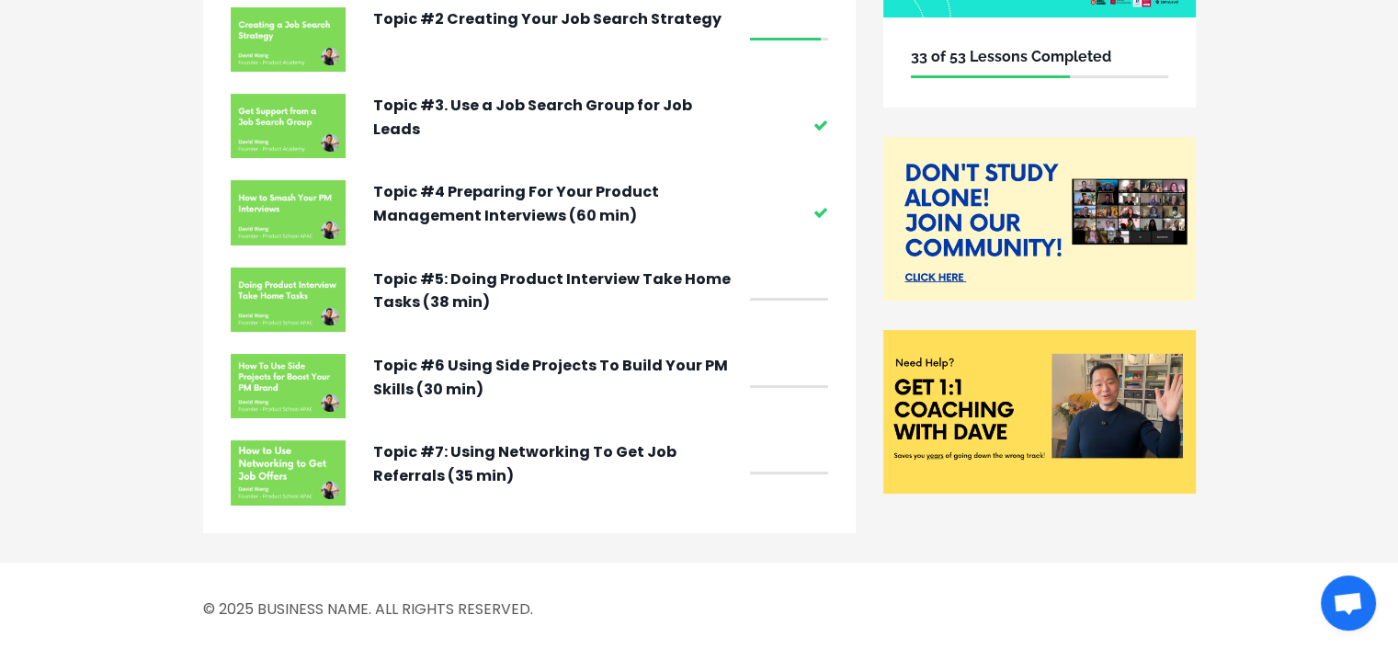
scroll to position [342, 0]
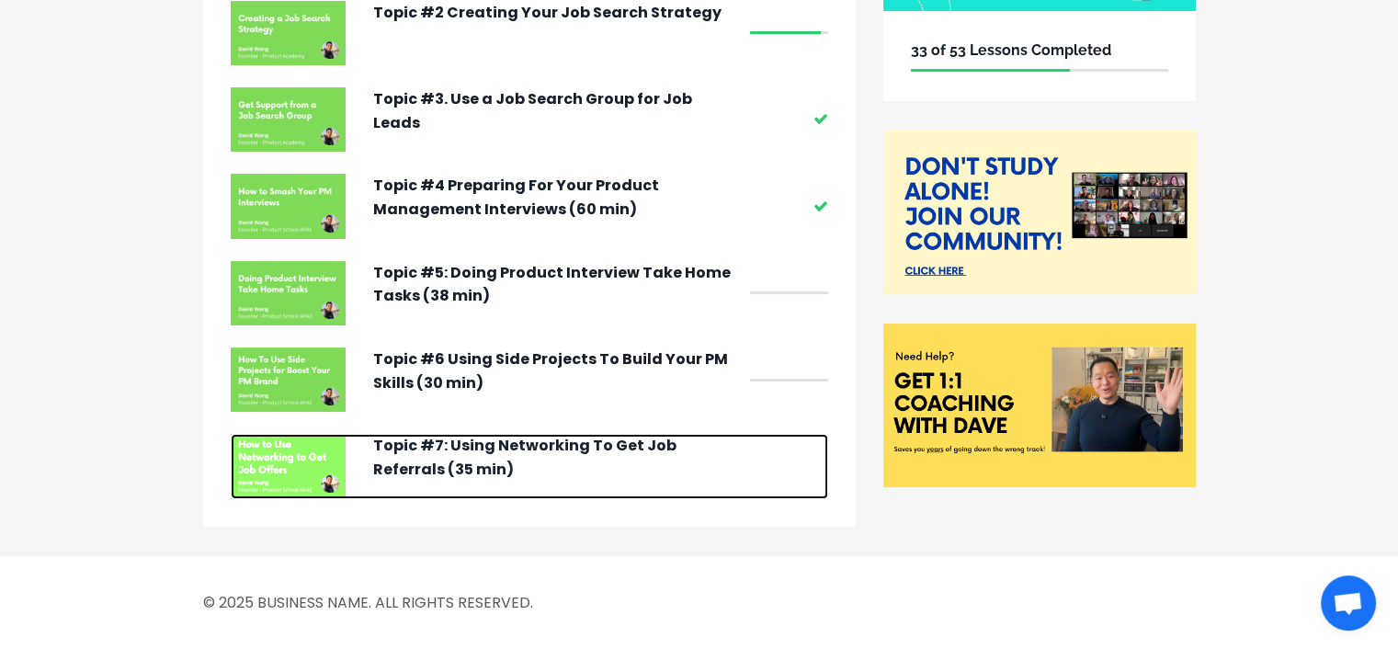
click at [449, 470] on p "Topic #7: Using Networking To Get Job Referrals (35 min)" at bounding box center [557, 457] width 368 height 47
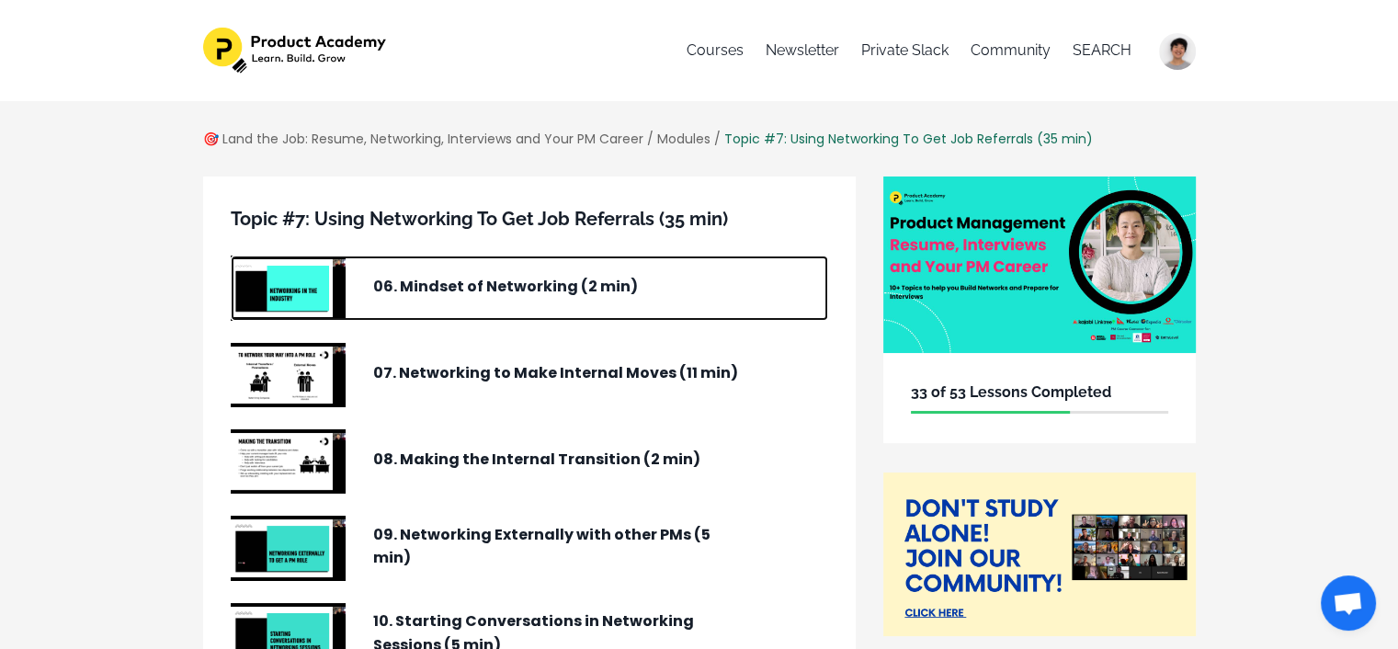
click at [279, 290] on img at bounding box center [288, 288] width 115 height 64
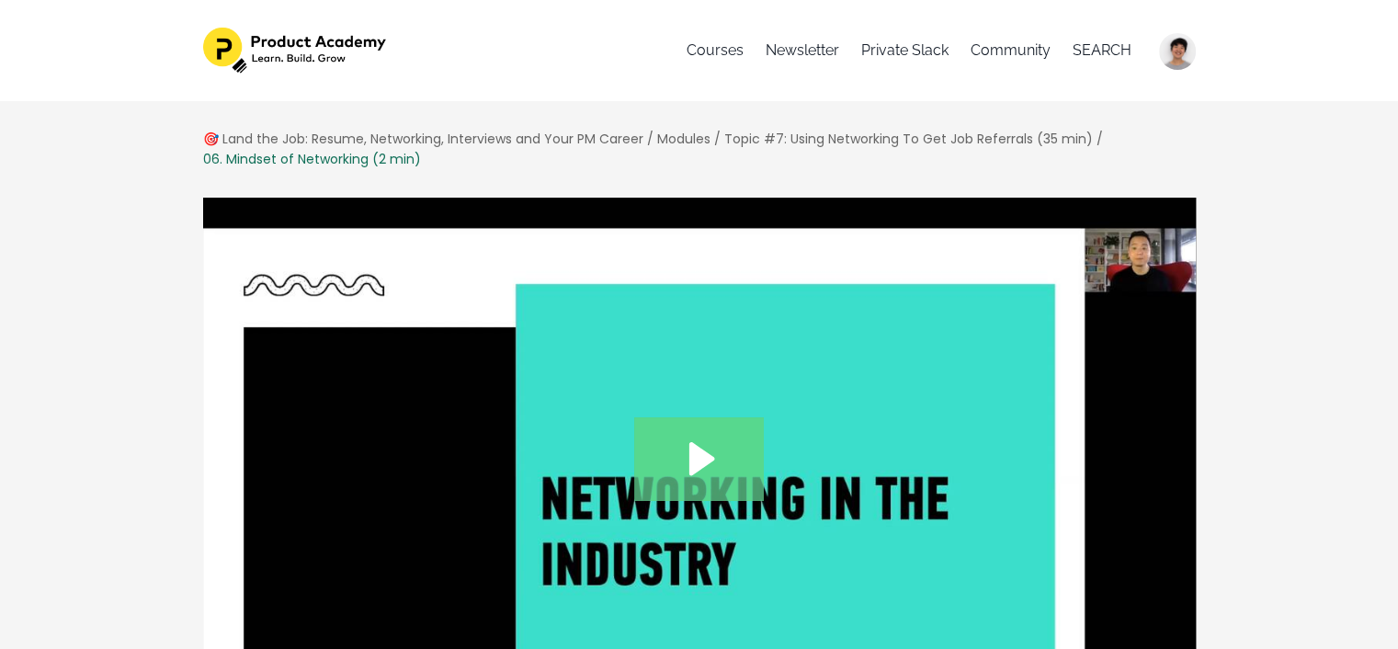
click at [702, 475] on icon "Play Video: /sites/127338/video/12051a7b-ad6d-424a-88d0-3a555dc89e70.mp4" at bounding box center [699, 458] width 130 height 83
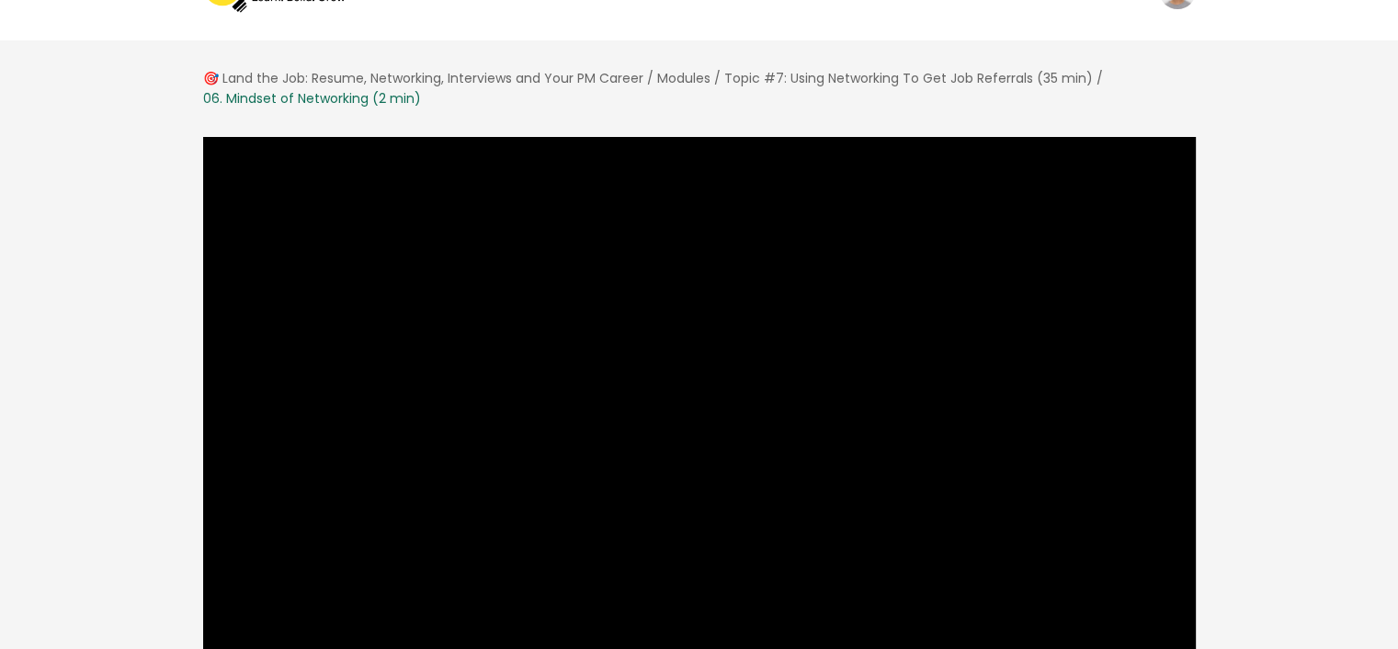
scroll to position [184, 0]
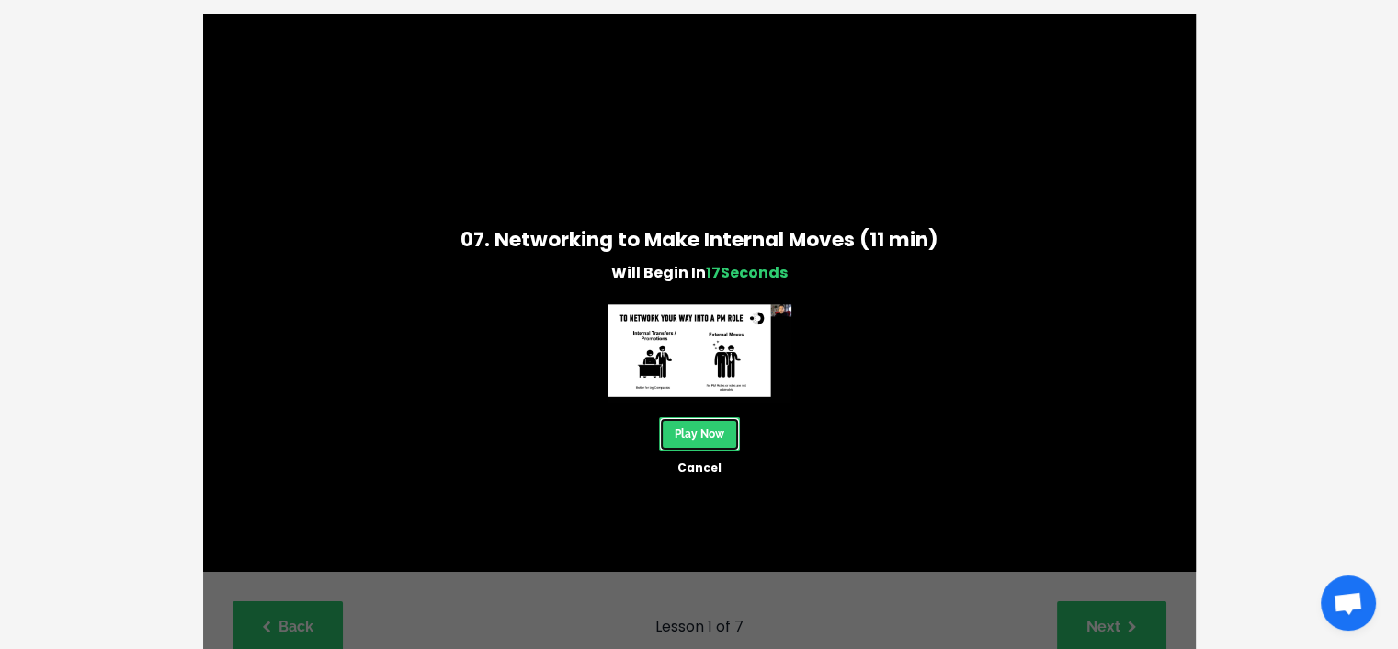
click at [676, 441] on link "Play Now" at bounding box center [699, 434] width 81 height 34
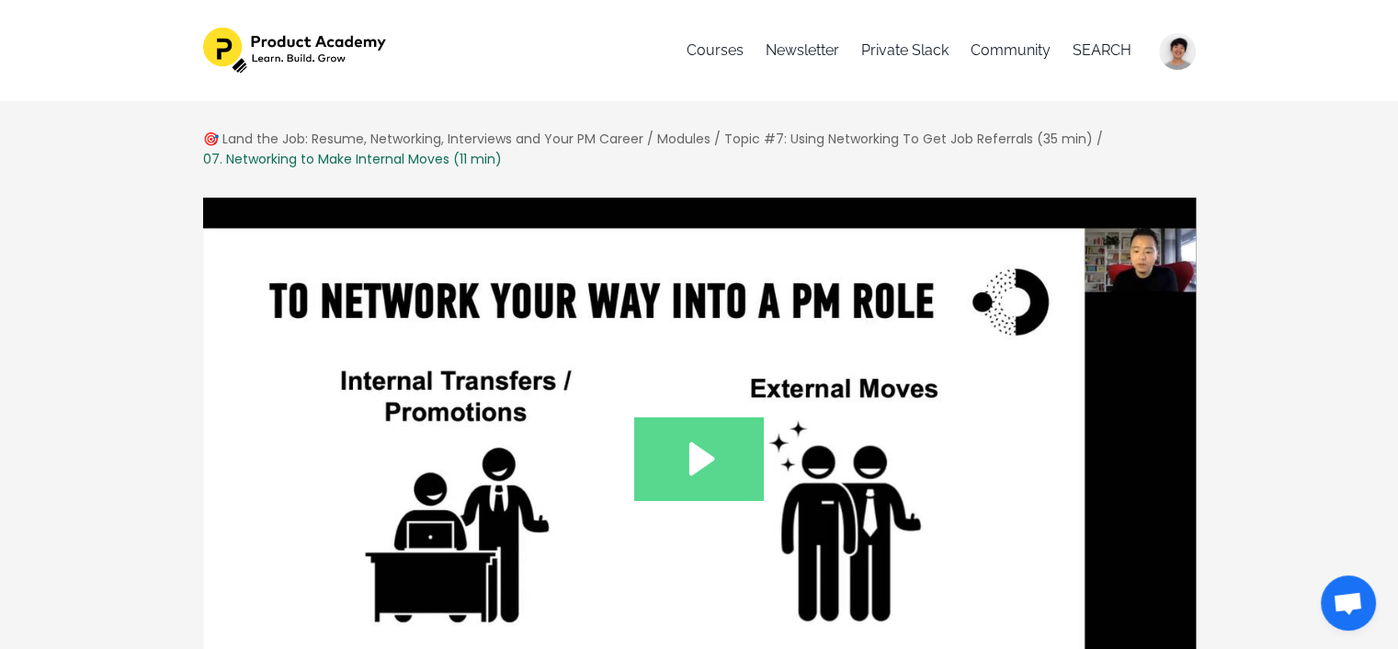
click at [707, 477] on icon "Play Video: /sites/127338/video/63ef5580-7f70-4b8d-a9b7-a0195cb5be02.mp4" at bounding box center [699, 458] width 130 height 83
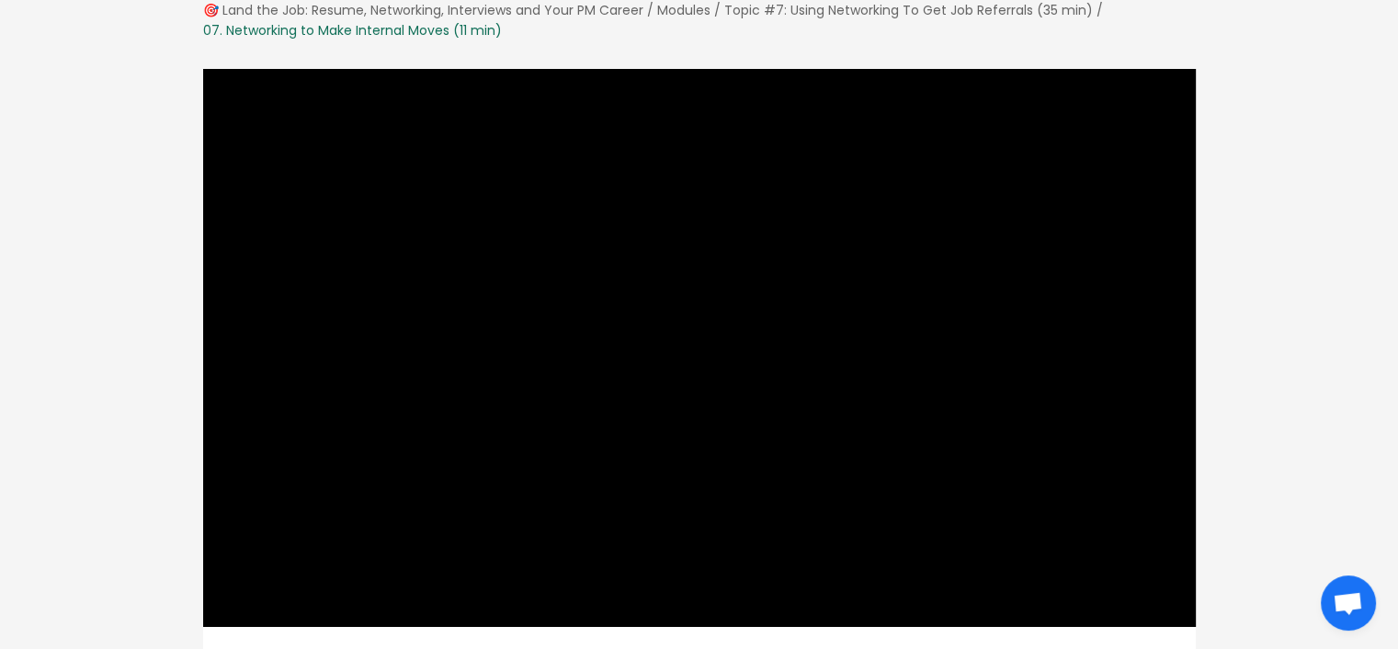
scroll to position [146, 0]
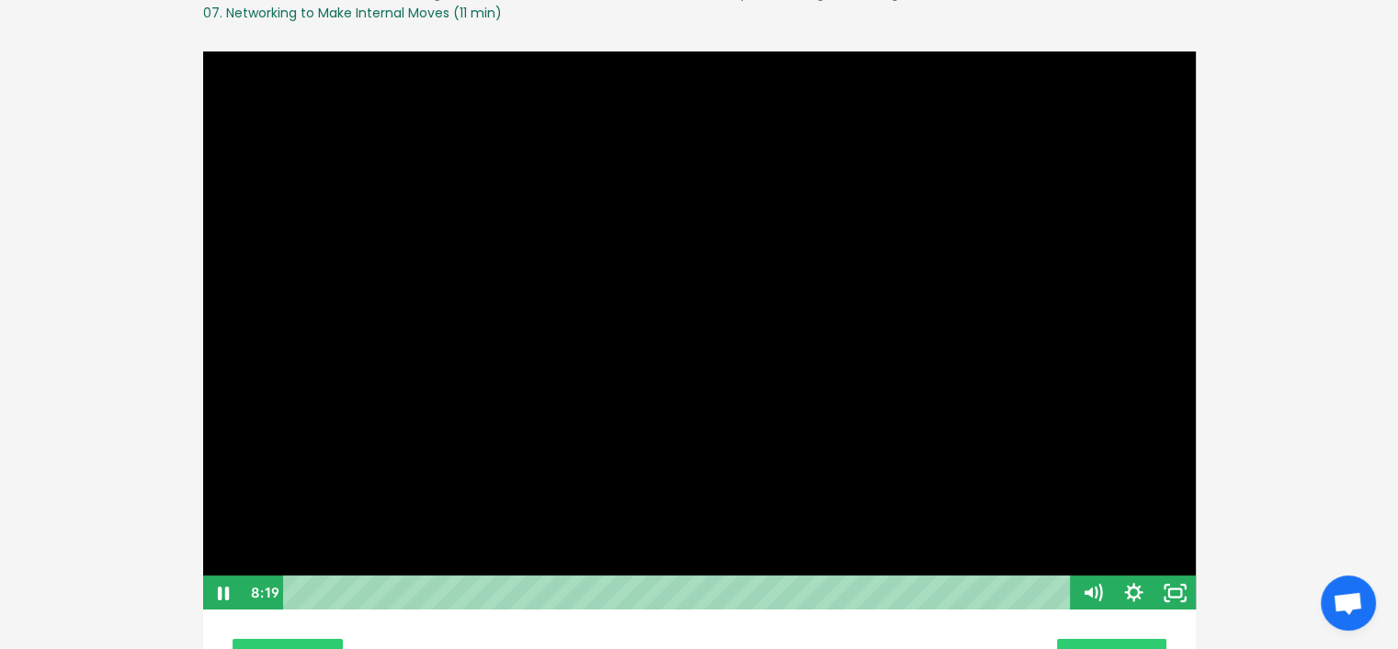
click at [677, 341] on div at bounding box center [699, 331] width 995 height 561
click at [701, 314] on div at bounding box center [699, 331] width 995 height 561
click at [602, 301] on div at bounding box center [699, 331] width 995 height 561
click at [667, 317] on div at bounding box center [699, 331] width 995 height 561
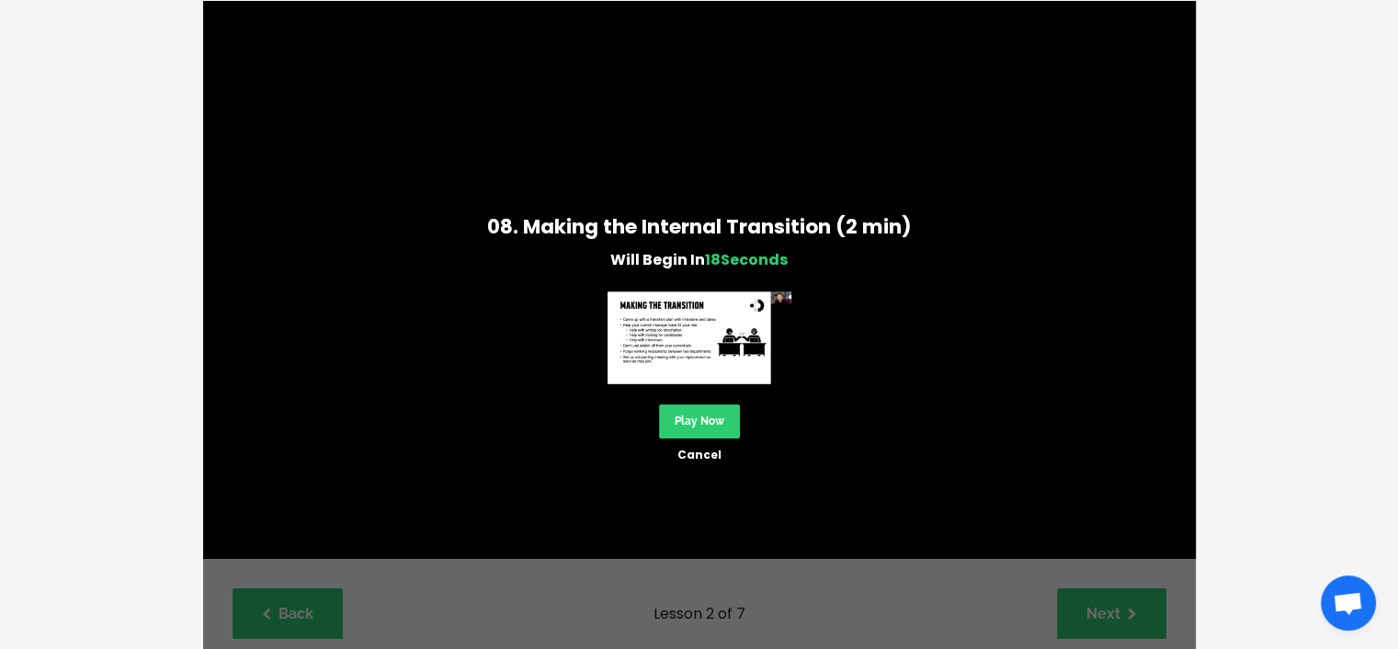
scroll to position [238, 0]
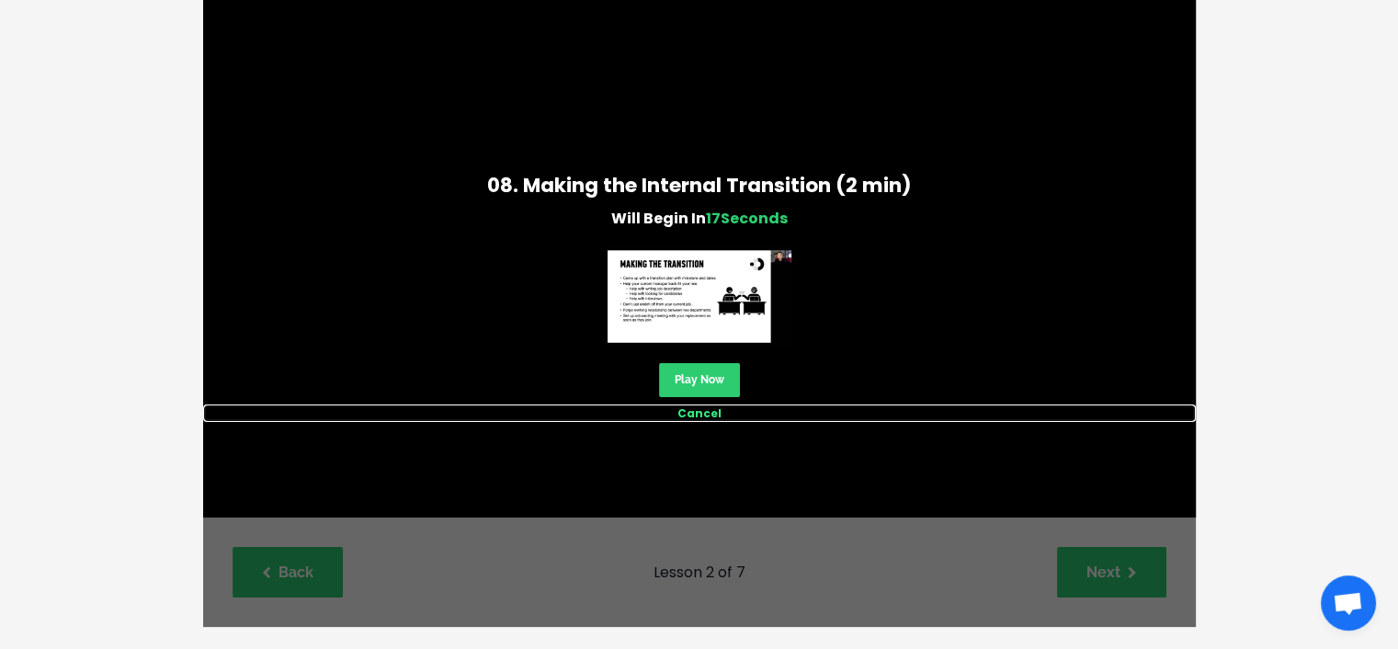
click at [682, 408] on link "Cancel" at bounding box center [699, 412] width 993 height 17
